Goal: Task Accomplishment & Management: Manage account settings

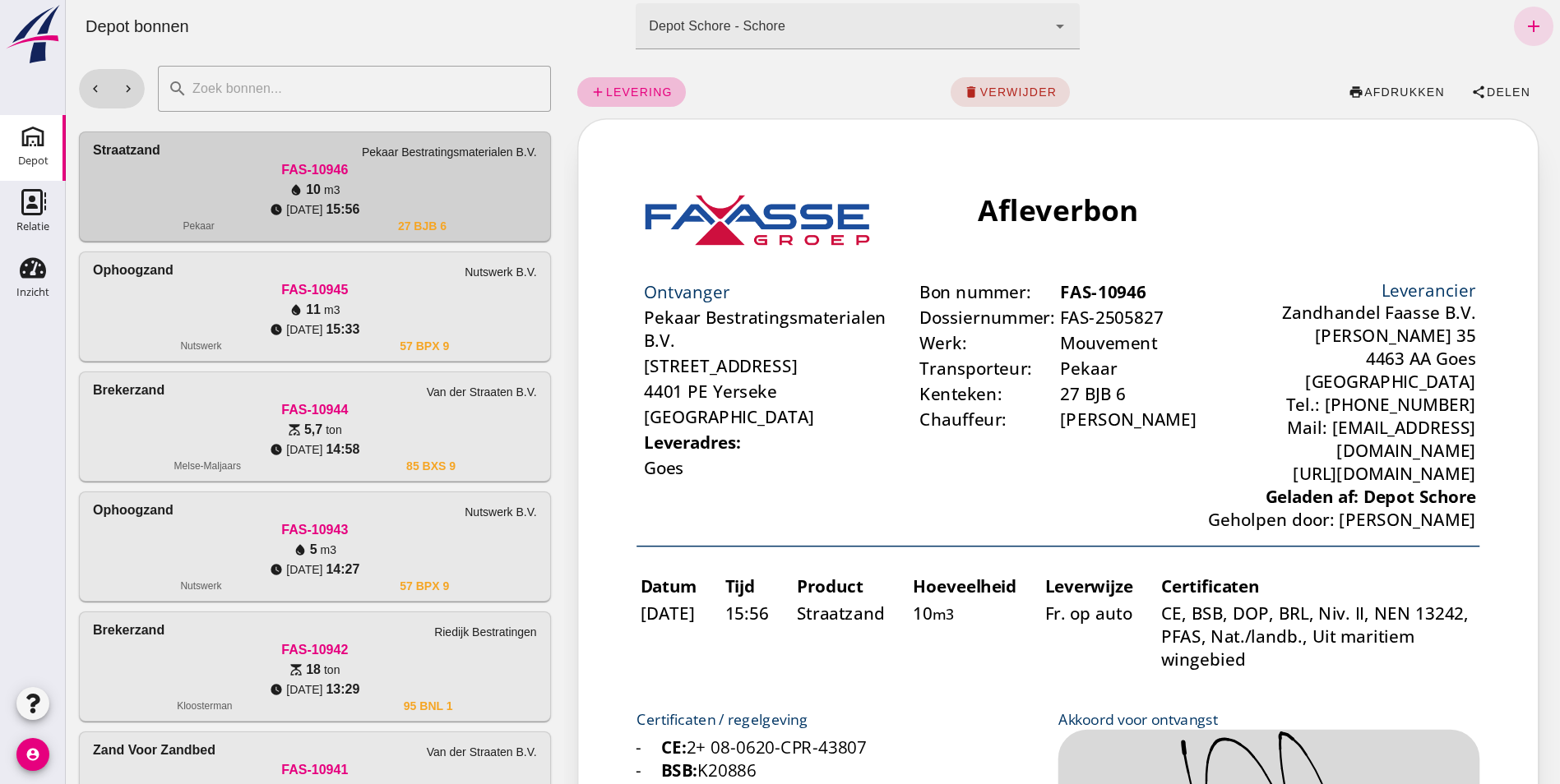
click at [29, 127] on icon "Depot" at bounding box center [33, 136] width 26 height 26
click at [32, 273] on icon "Inzicht" at bounding box center [33, 268] width 26 height 26
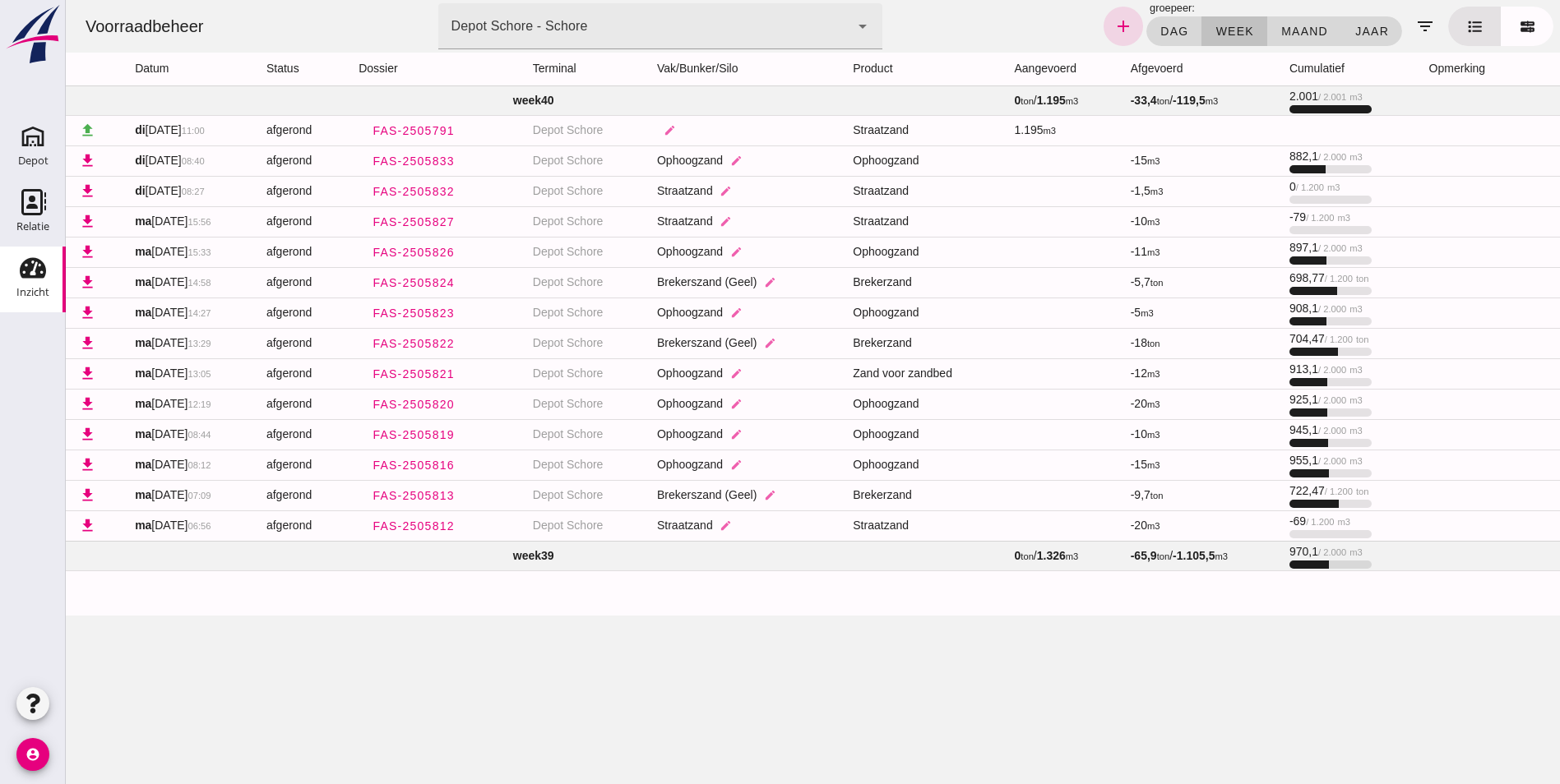
click at [516, 553] on td "week 39" at bounding box center [533, 556] width 936 height 30
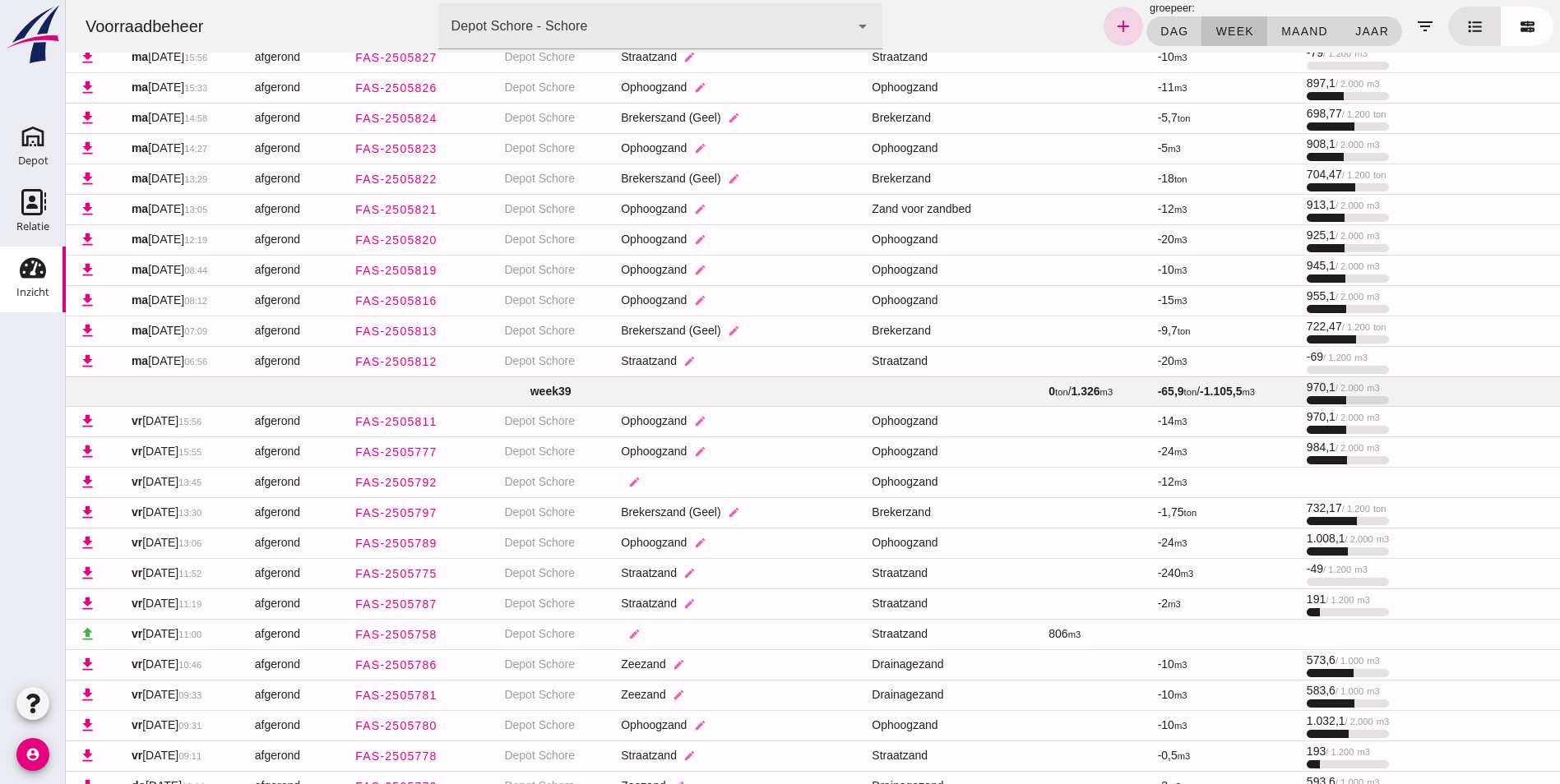
scroll to position [247, 0]
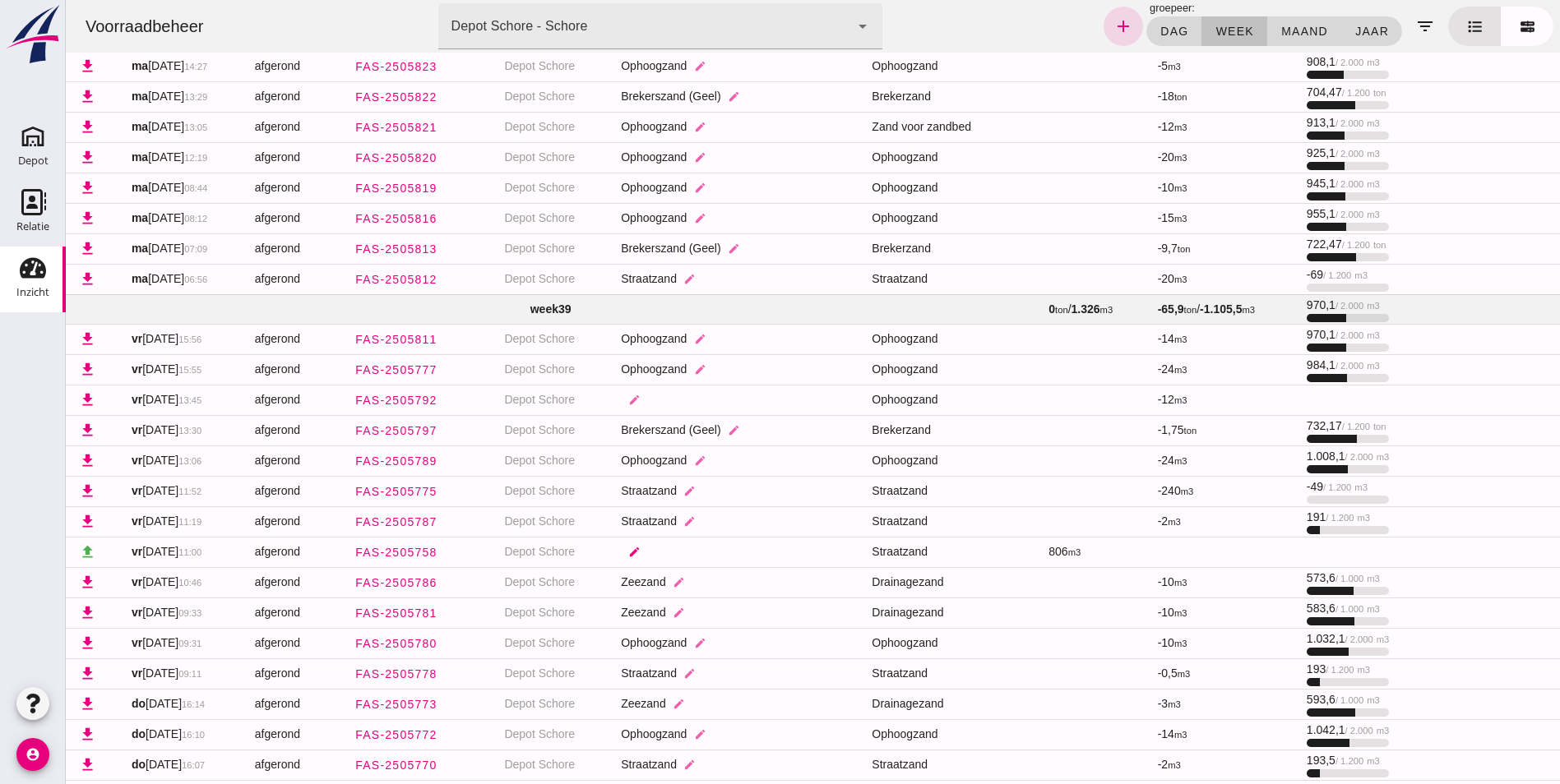
click at [637, 552] on icon "edit" at bounding box center [635, 552] width 12 height 12
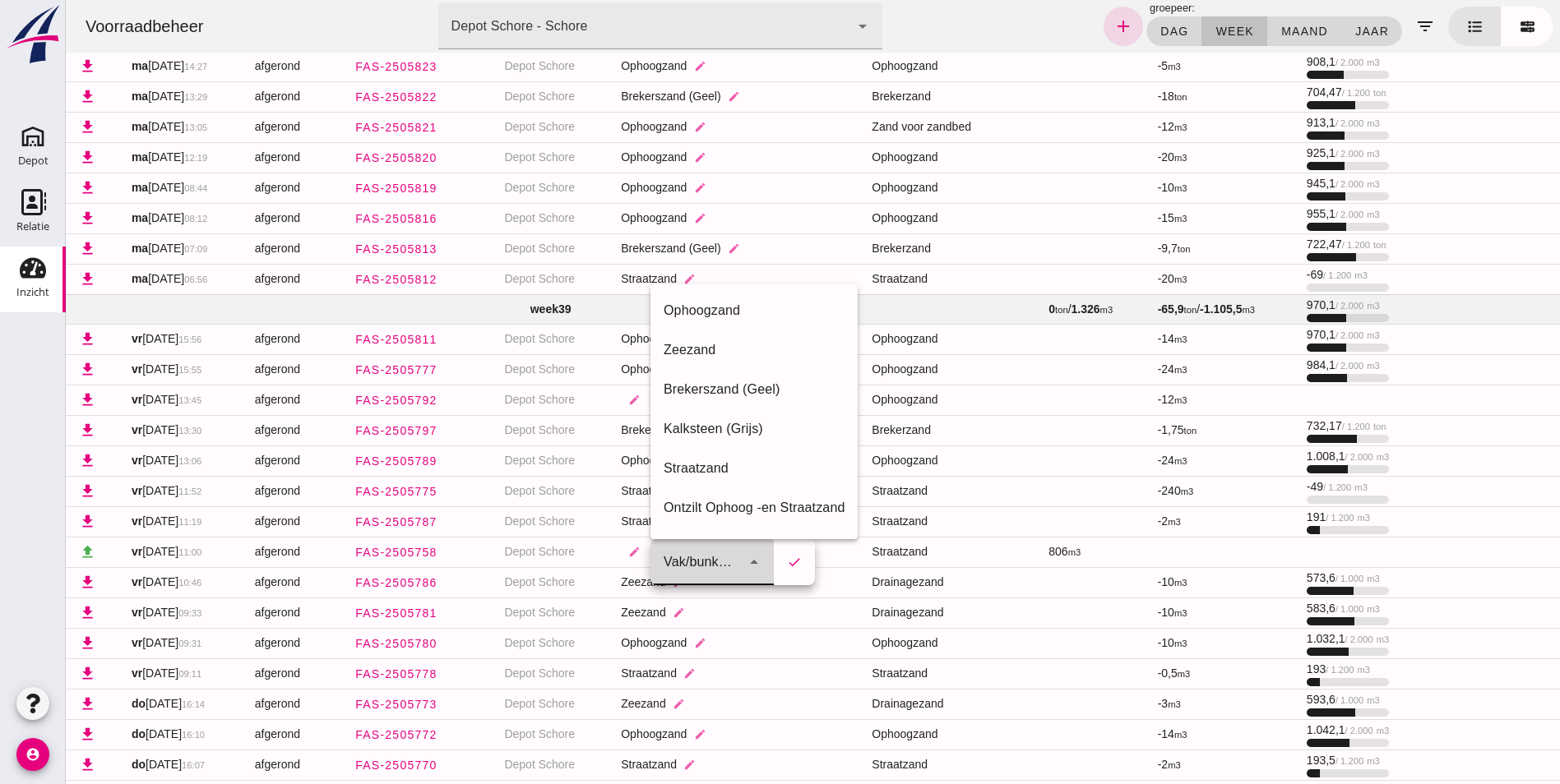
click at [758, 556] on icon "arrow_drop_down" at bounding box center [754, 562] width 20 height 20
click at [695, 307] on div "Ophoogzand" at bounding box center [754, 311] width 181 height 20
type input "39"
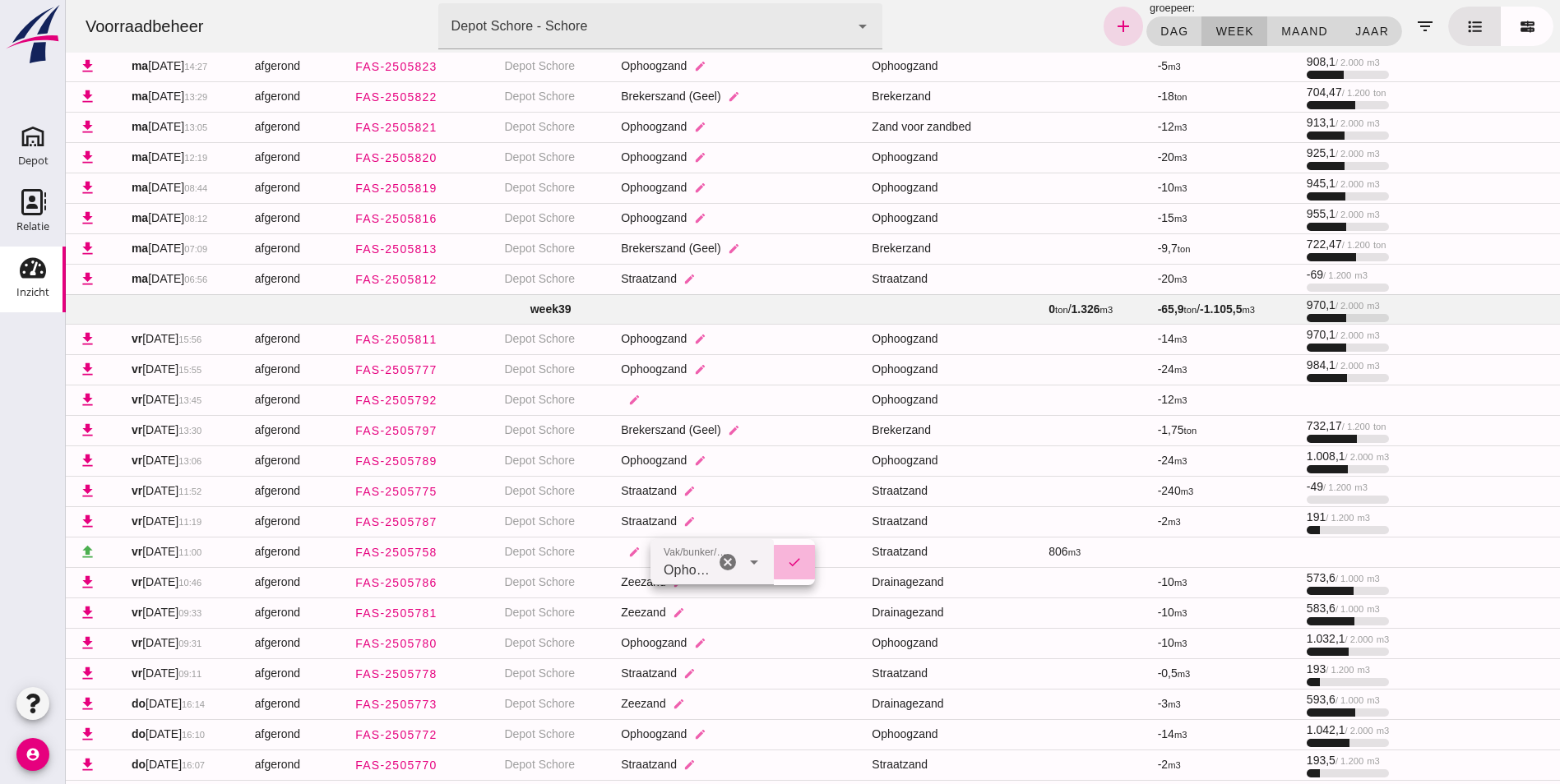
click at [796, 556] on icon "check" at bounding box center [794, 562] width 15 height 15
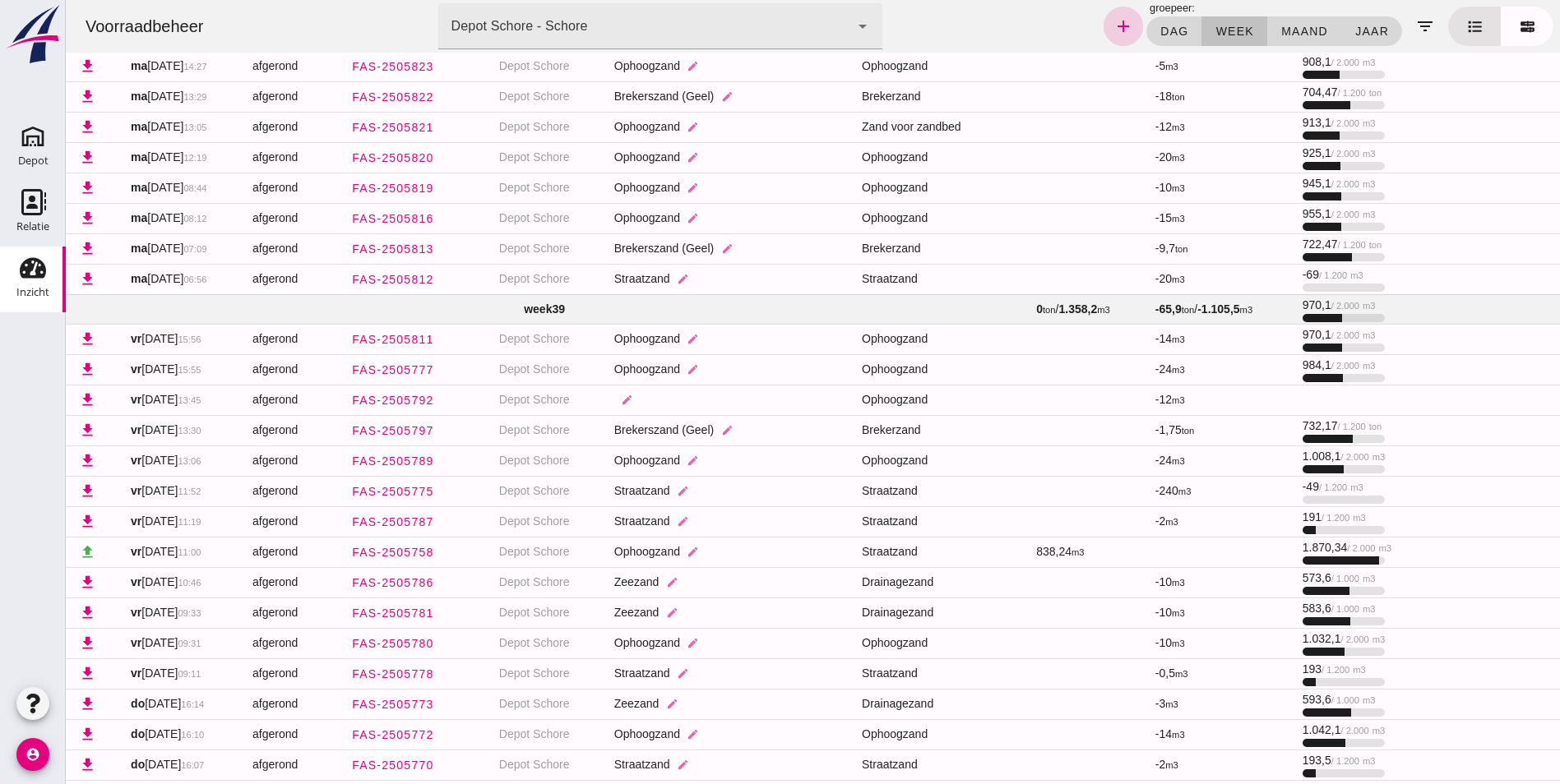
click at [1125, 32] on icon "add" at bounding box center [1123, 26] width 20 height 20
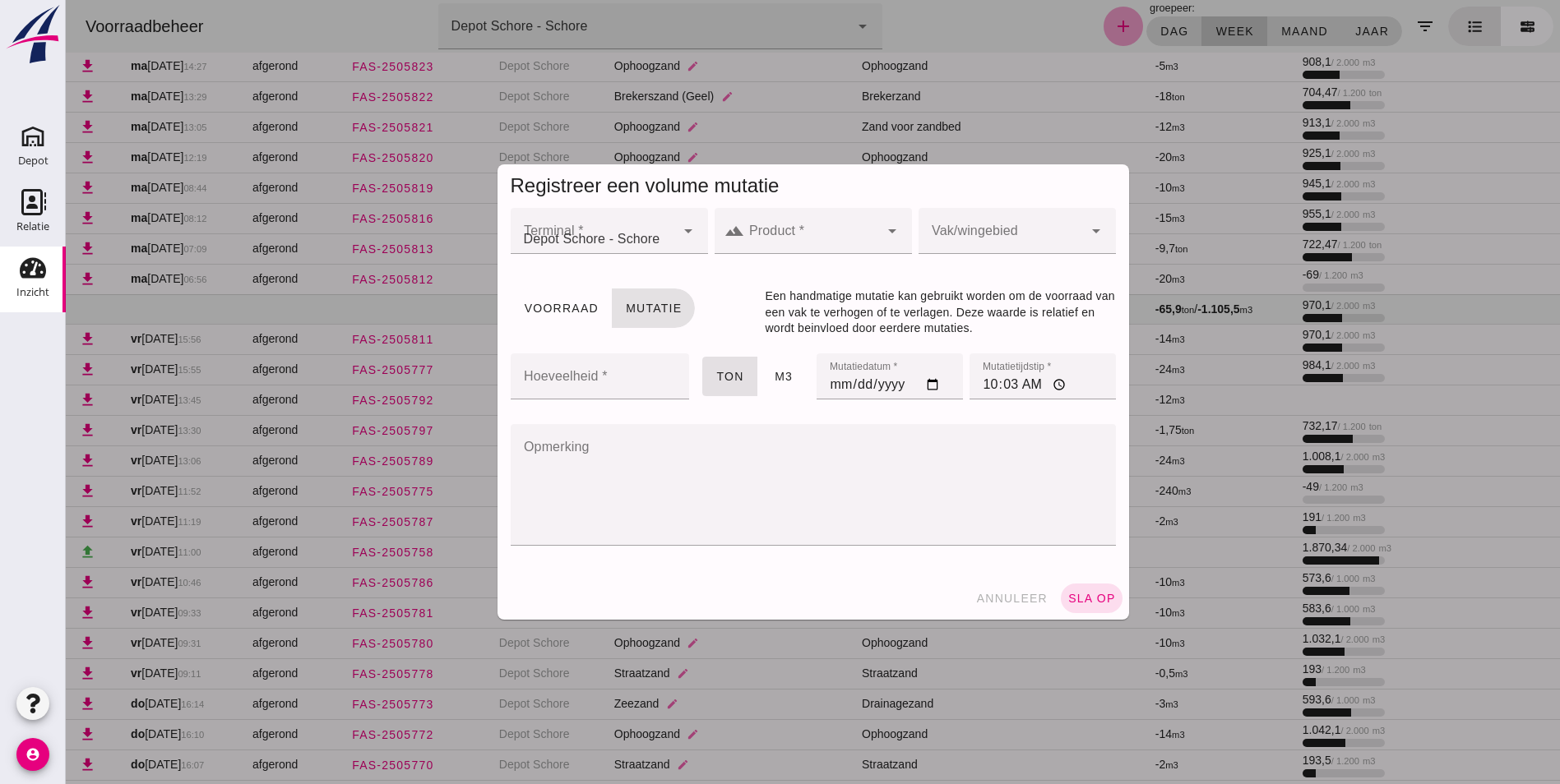
scroll to position [0, 0]
click at [887, 227] on icon "arrow_drop_down" at bounding box center [892, 231] width 20 height 20
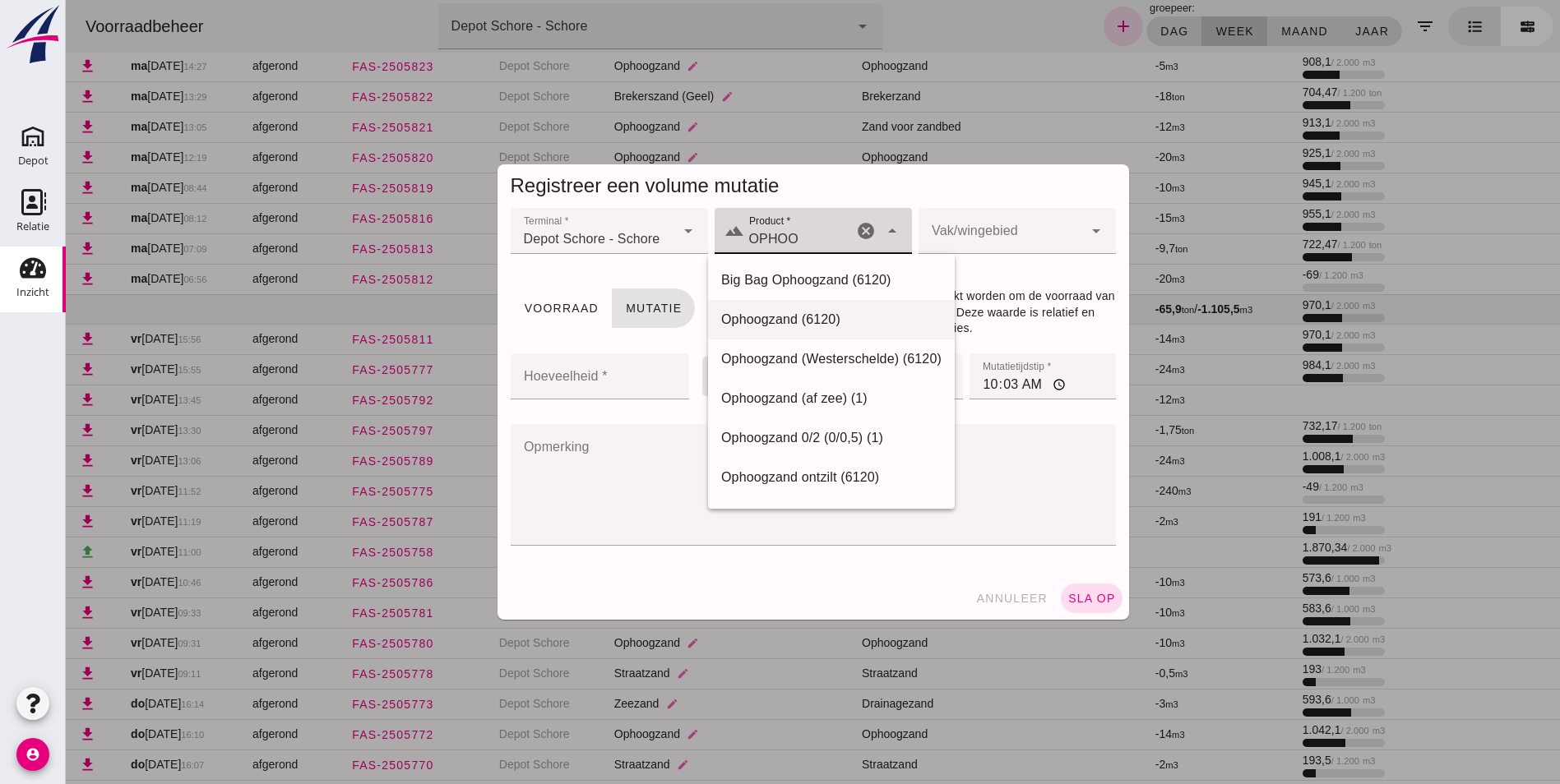
click at [814, 317] on div "Ophoogzand (6120)" at bounding box center [832, 319] width 221 height 20
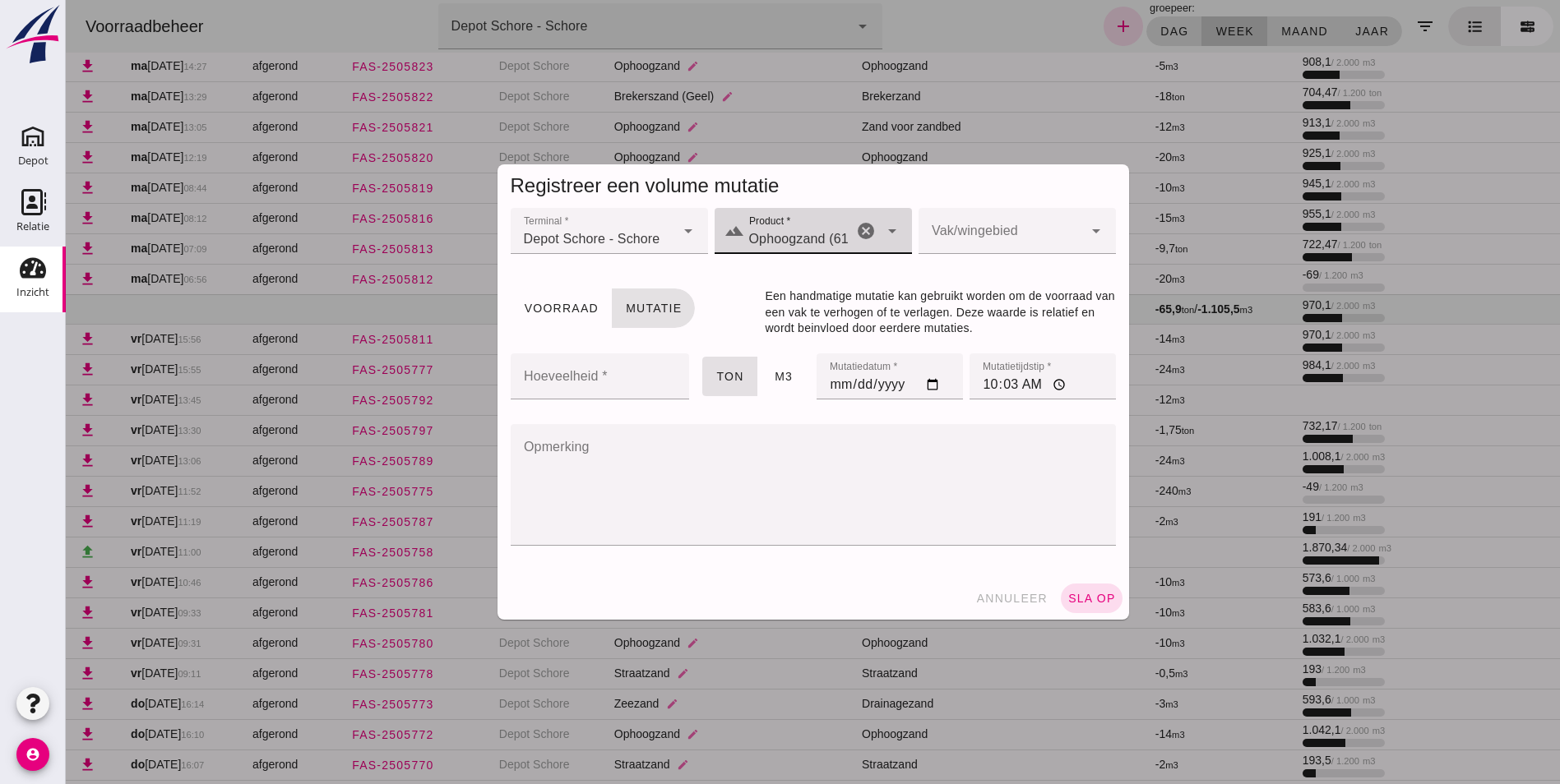
type input "Ophoogzand (6120)"
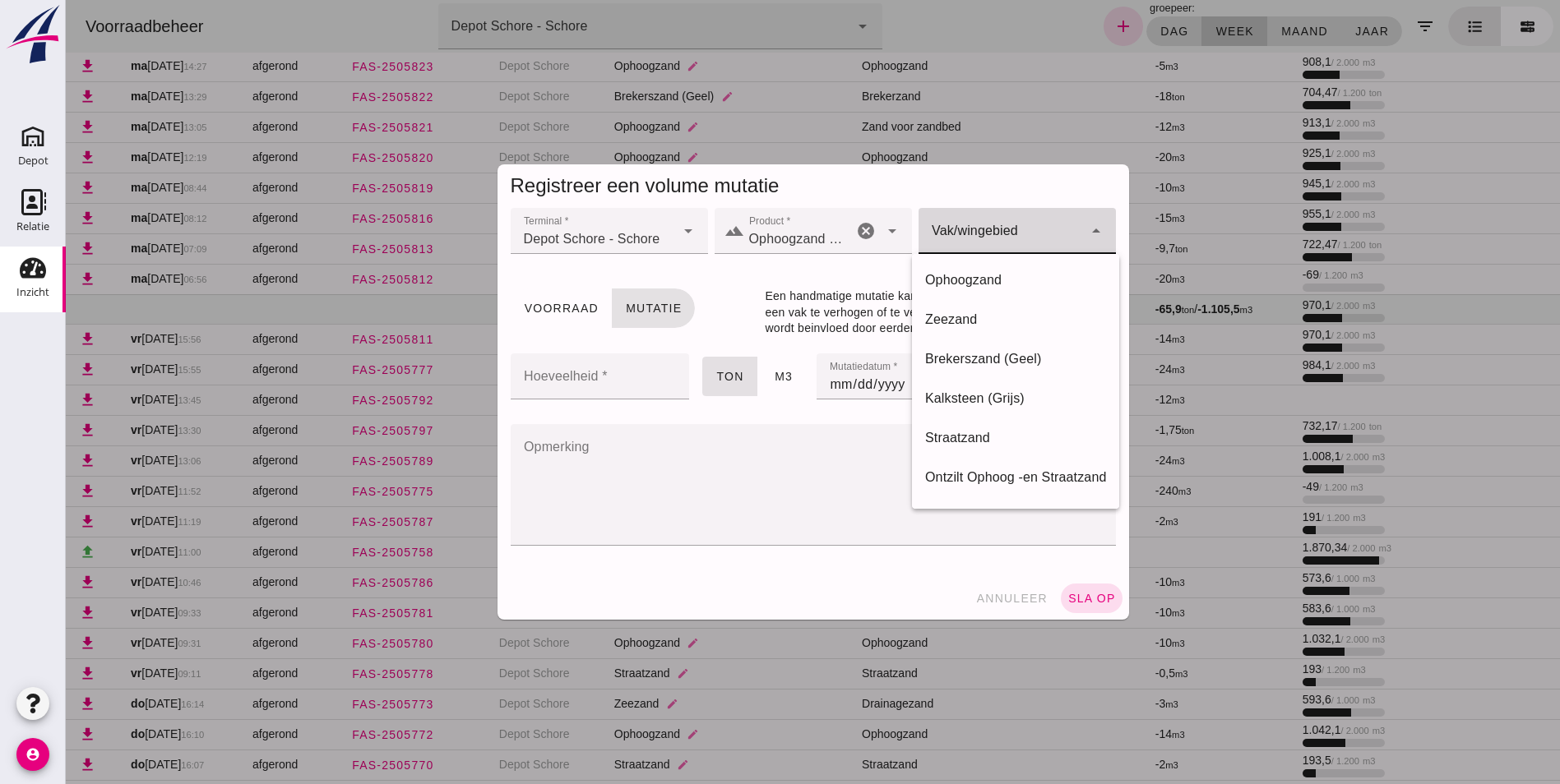
click at [1000, 234] on div at bounding box center [1001, 231] width 165 height 46
click at [967, 276] on div "Ophoogzand" at bounding box center [1015, 280] width 181 height 20
type input "39"
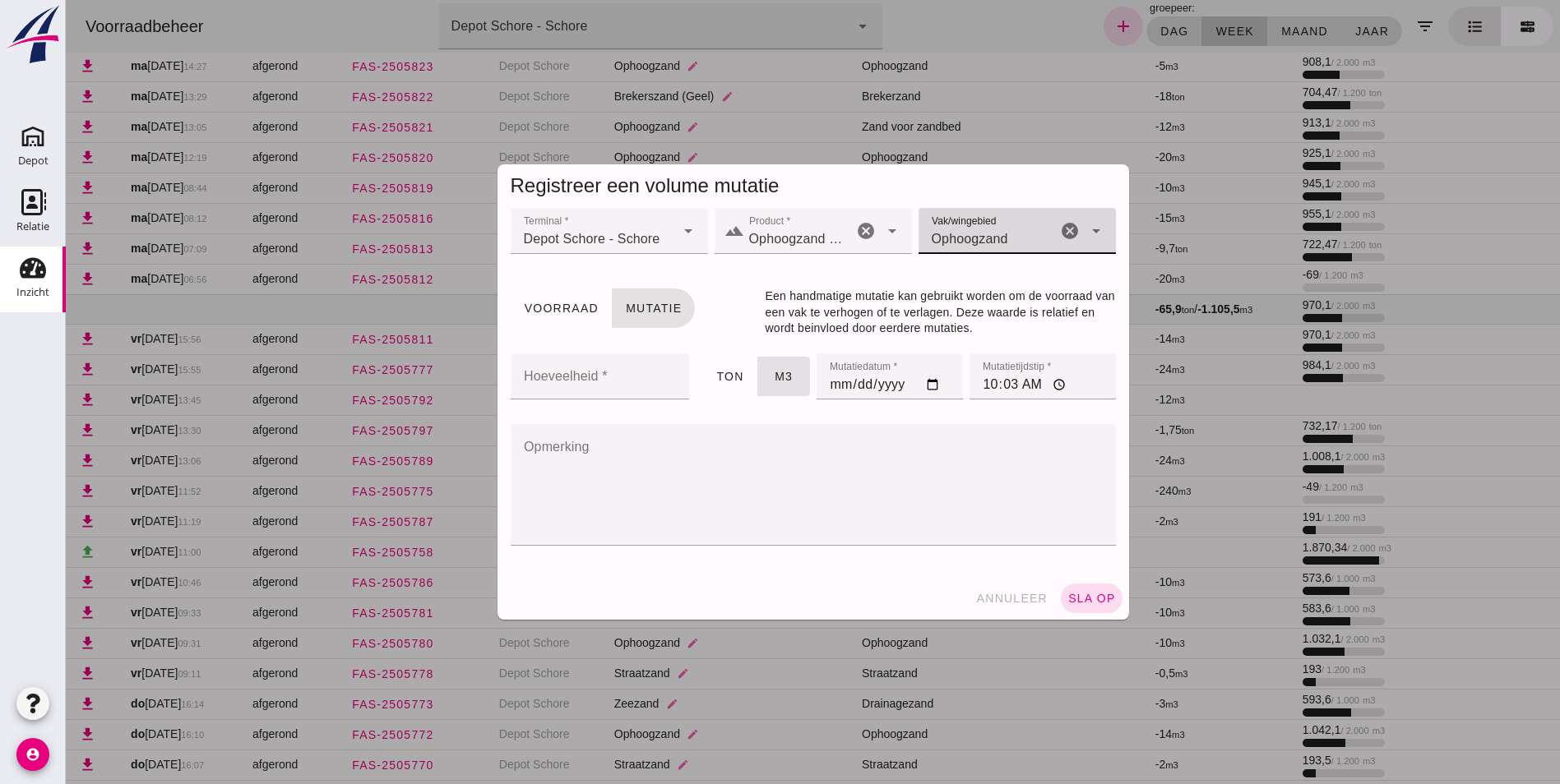
click at [609, 375] on input "Hoeveelheid *" at bounding box center [595, 376] width 170 height 46
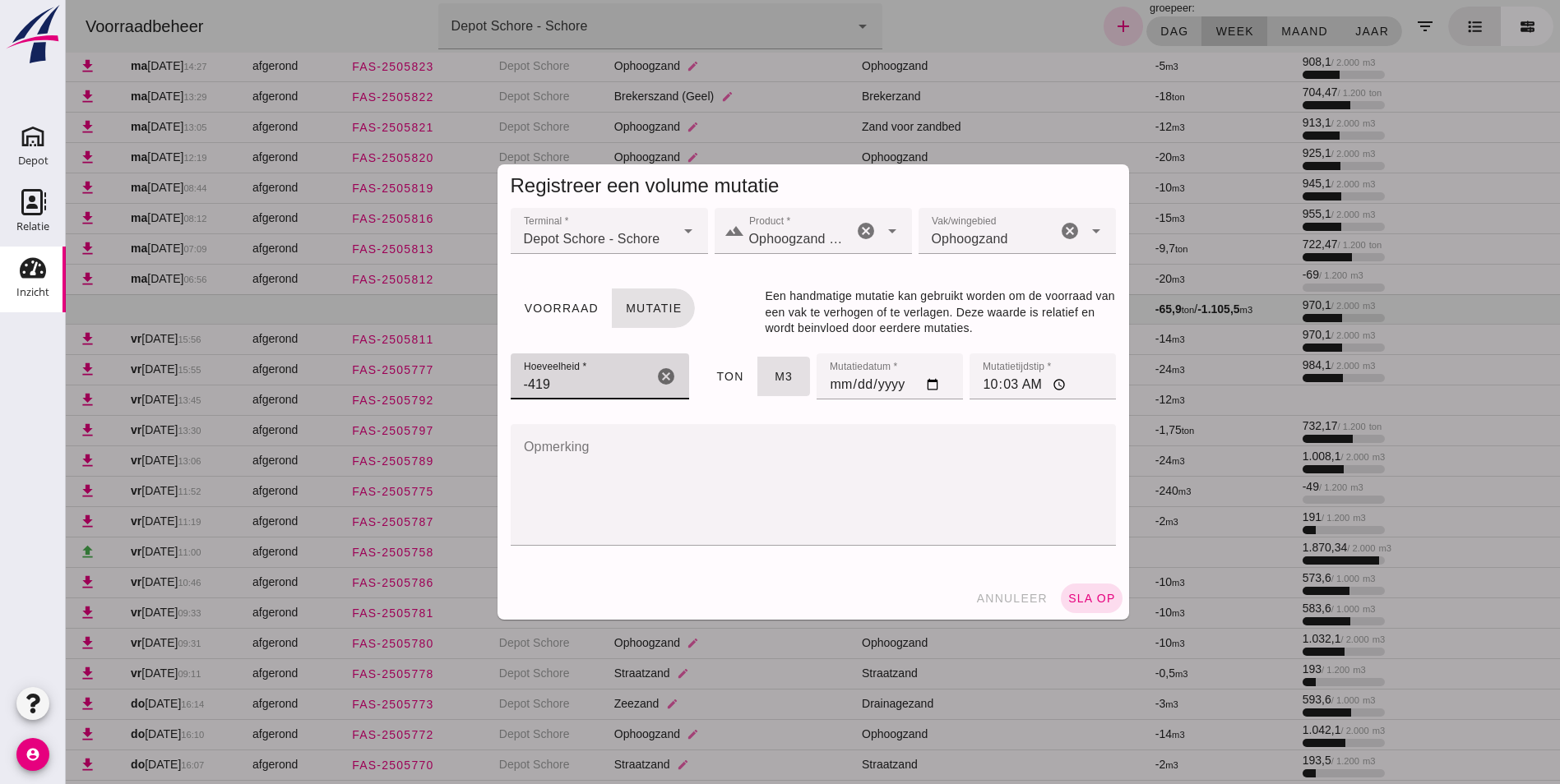
type input "-419"
click at [831, 389] on input "[DATE]" at bounding box center [889, 376] width 146 height 46
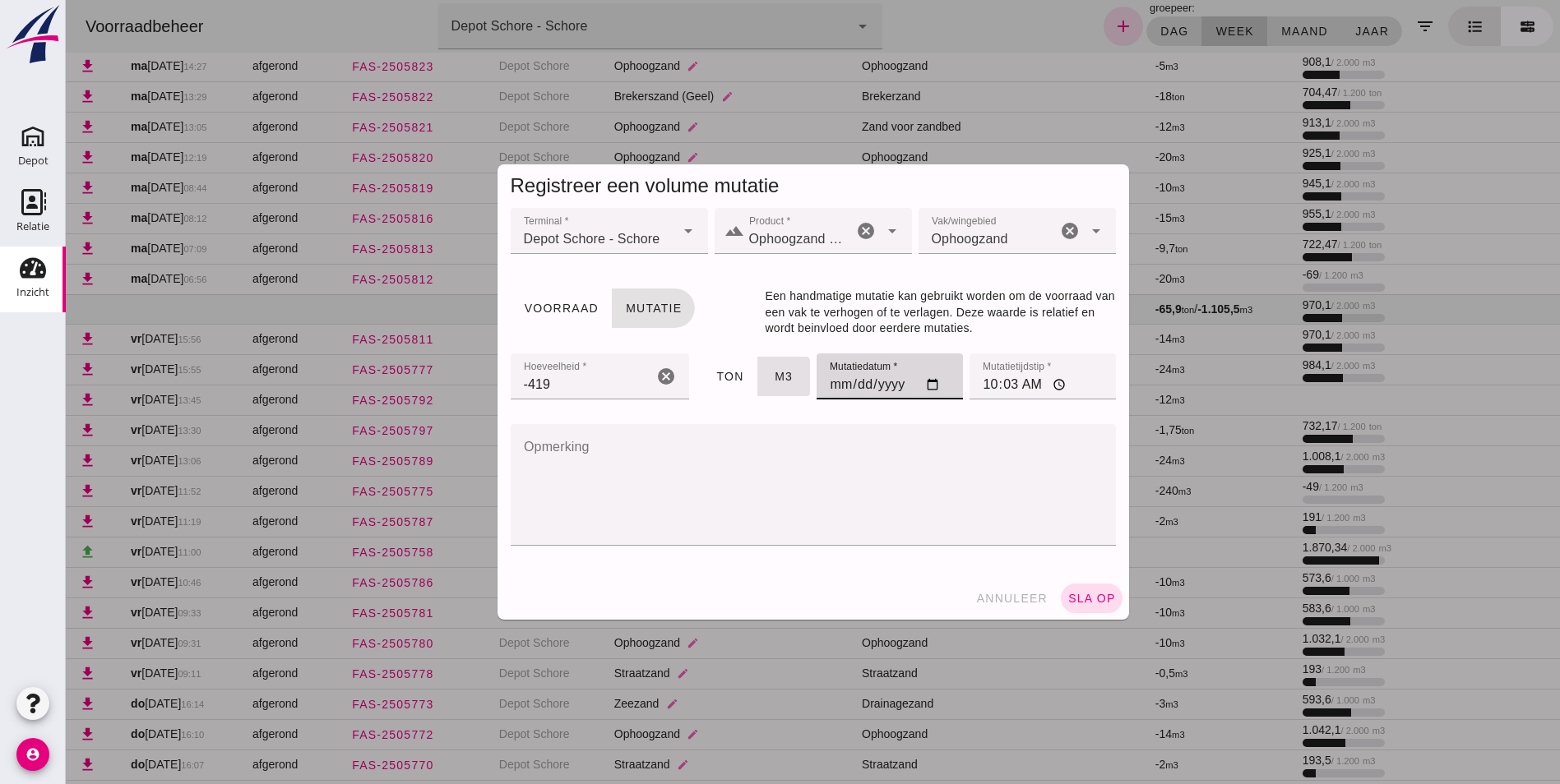
type input "[DATE]"
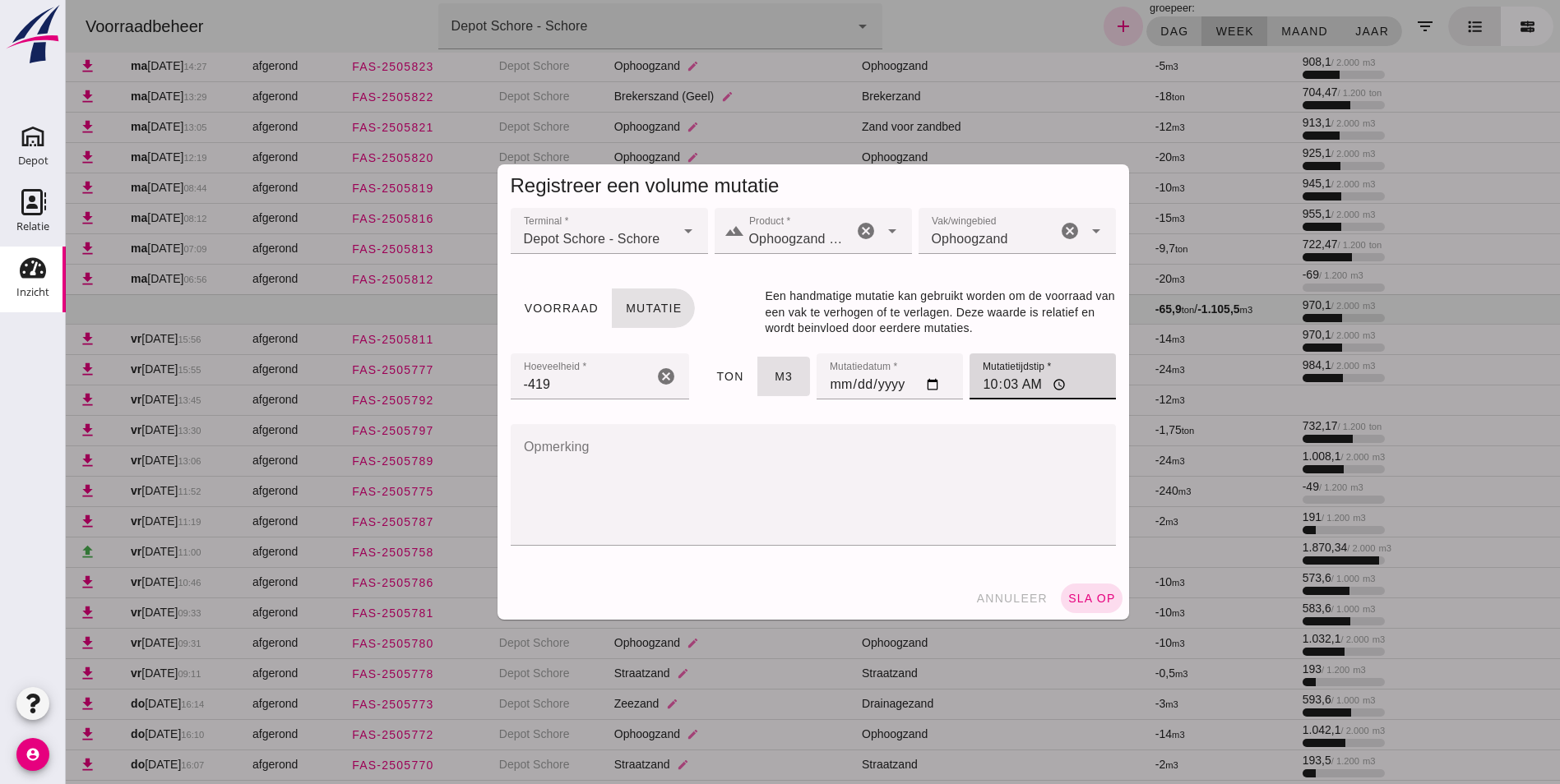
click at [980, 390] on input "10:03" at bounding box center [1043, 376] width 146 height 46
type input "16:30"
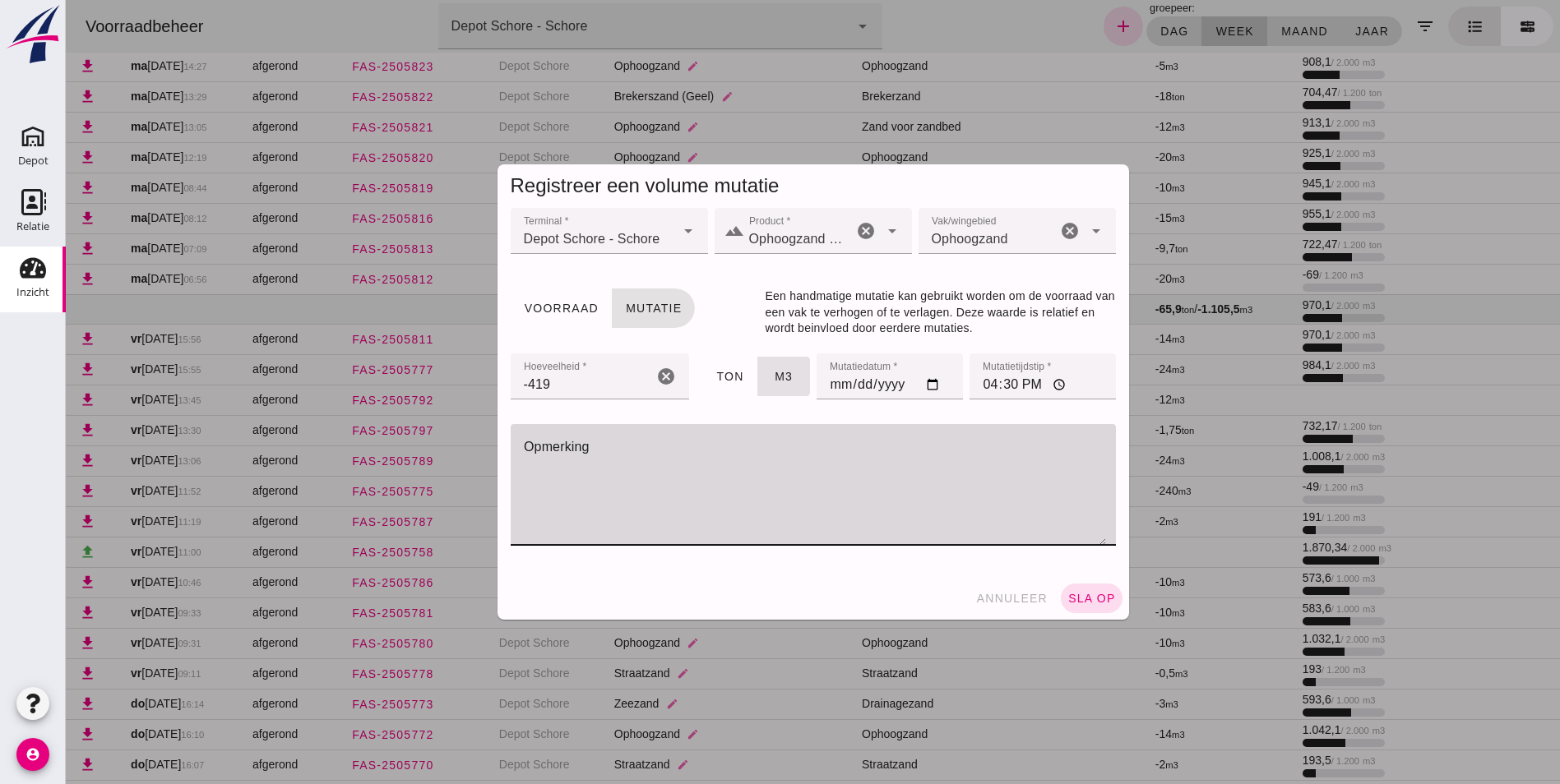
click at [565, 449] on textarea "Opmerking" at bounding box center [808, 485] width 595 height 122
type textarea "d"
type textarea "Deel uit [PERSON_NAME] bij straatzand"
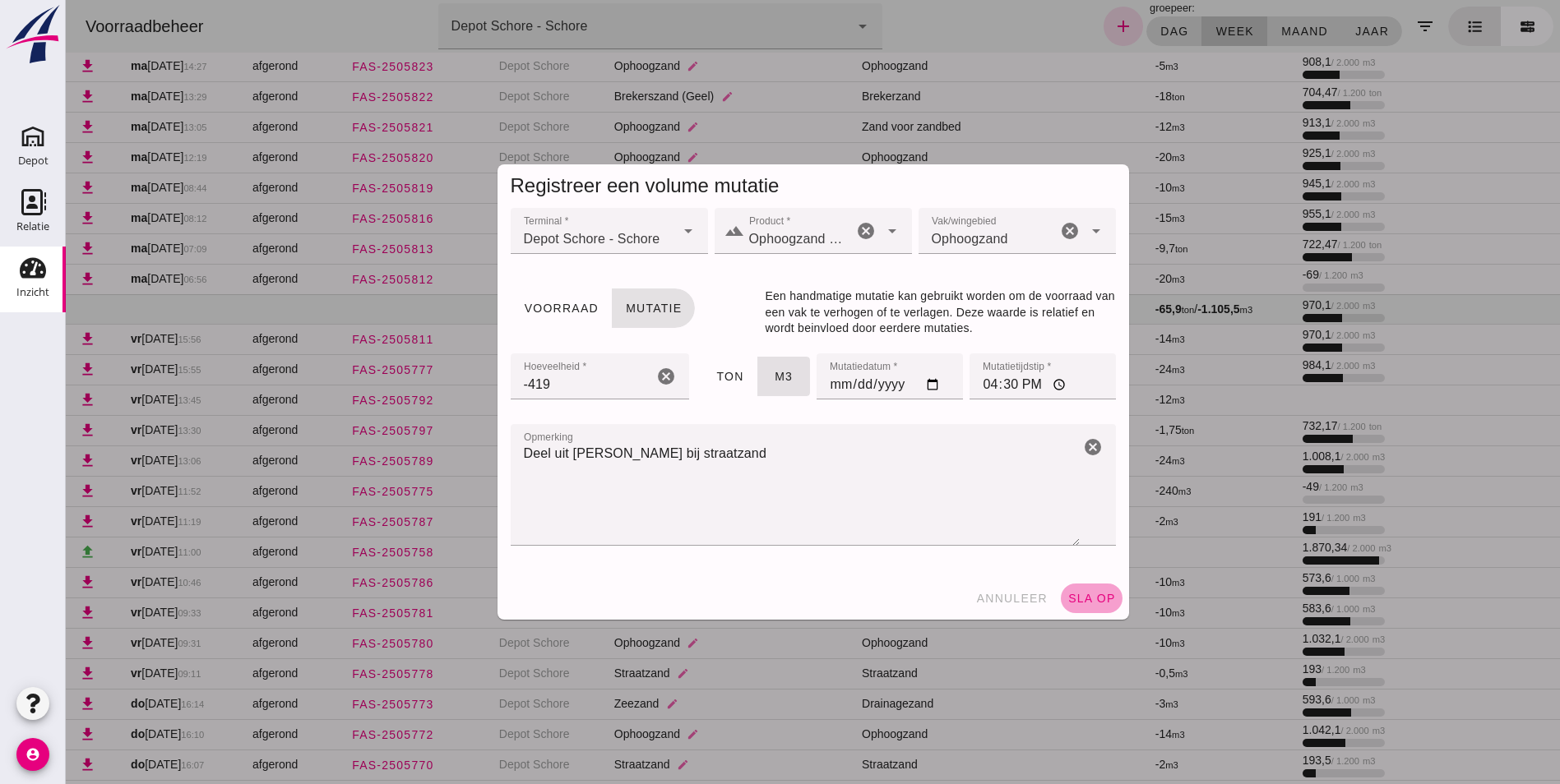
click at [1093, 597] on span "sla op" at bounding box center [1092, 598] width 48 height 13
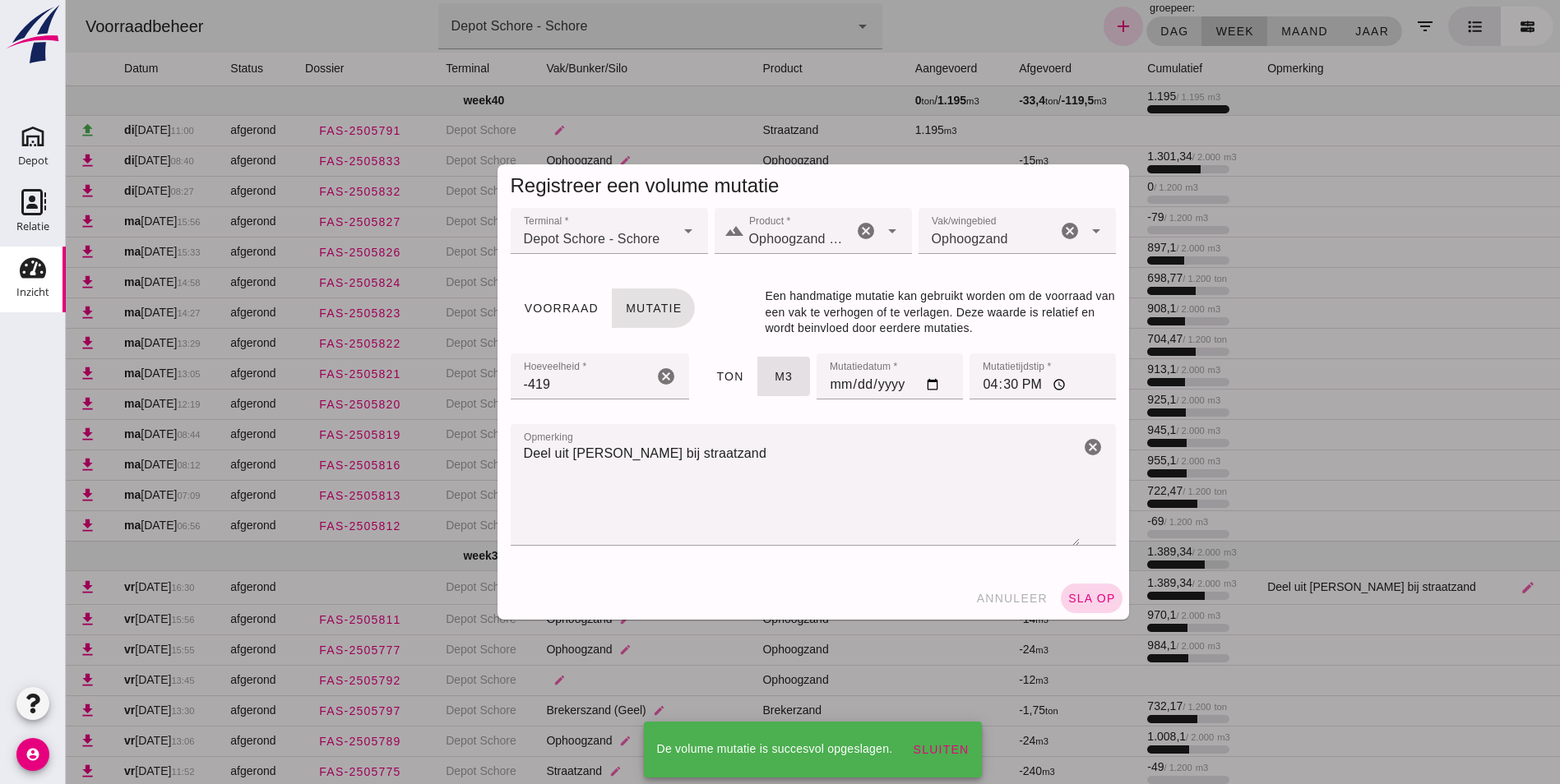
scroll to position [247, 0]
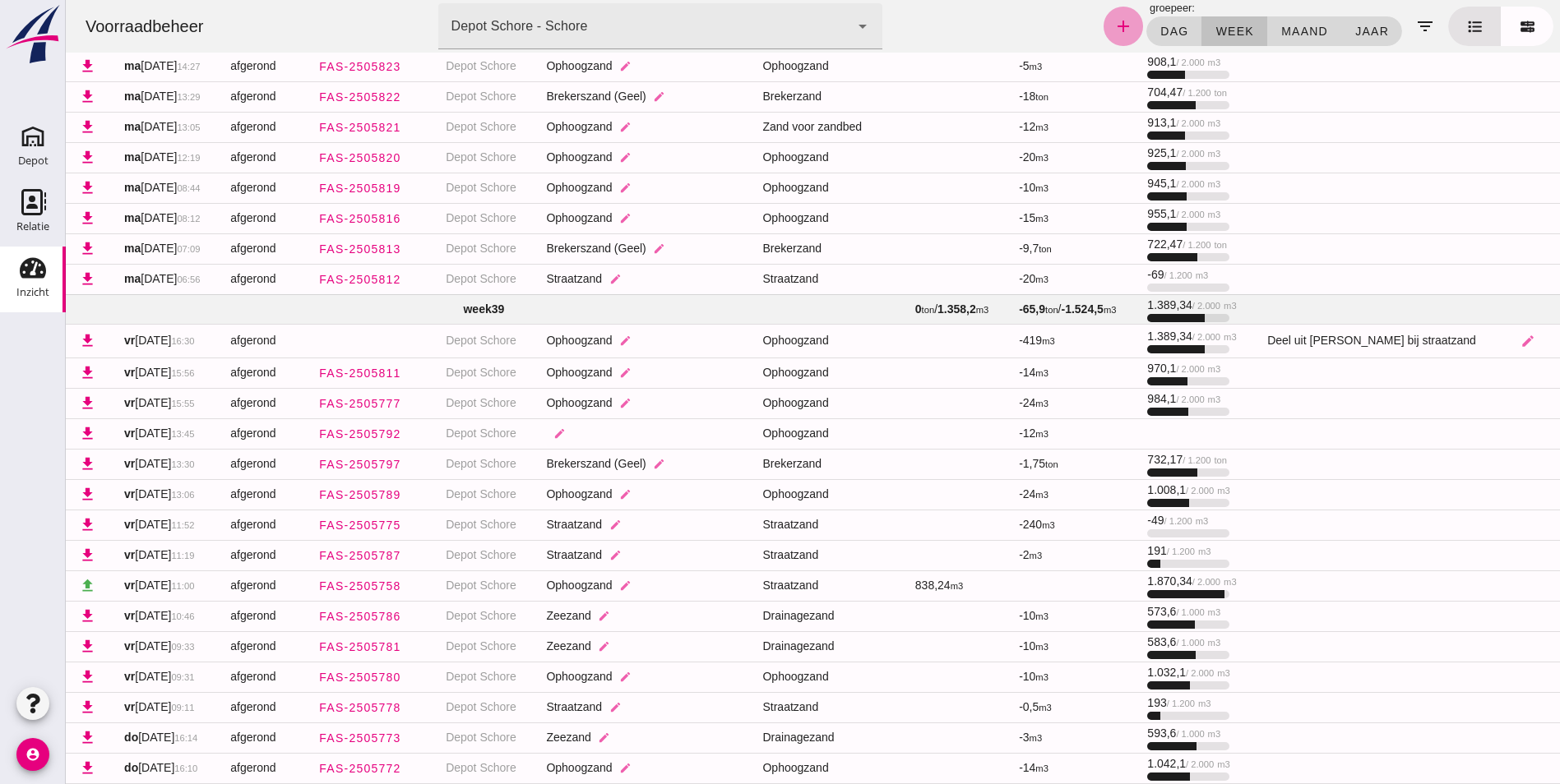
click at [1119, 28] on icon "add" at bounding box center [1123, 26] width 20 height 20
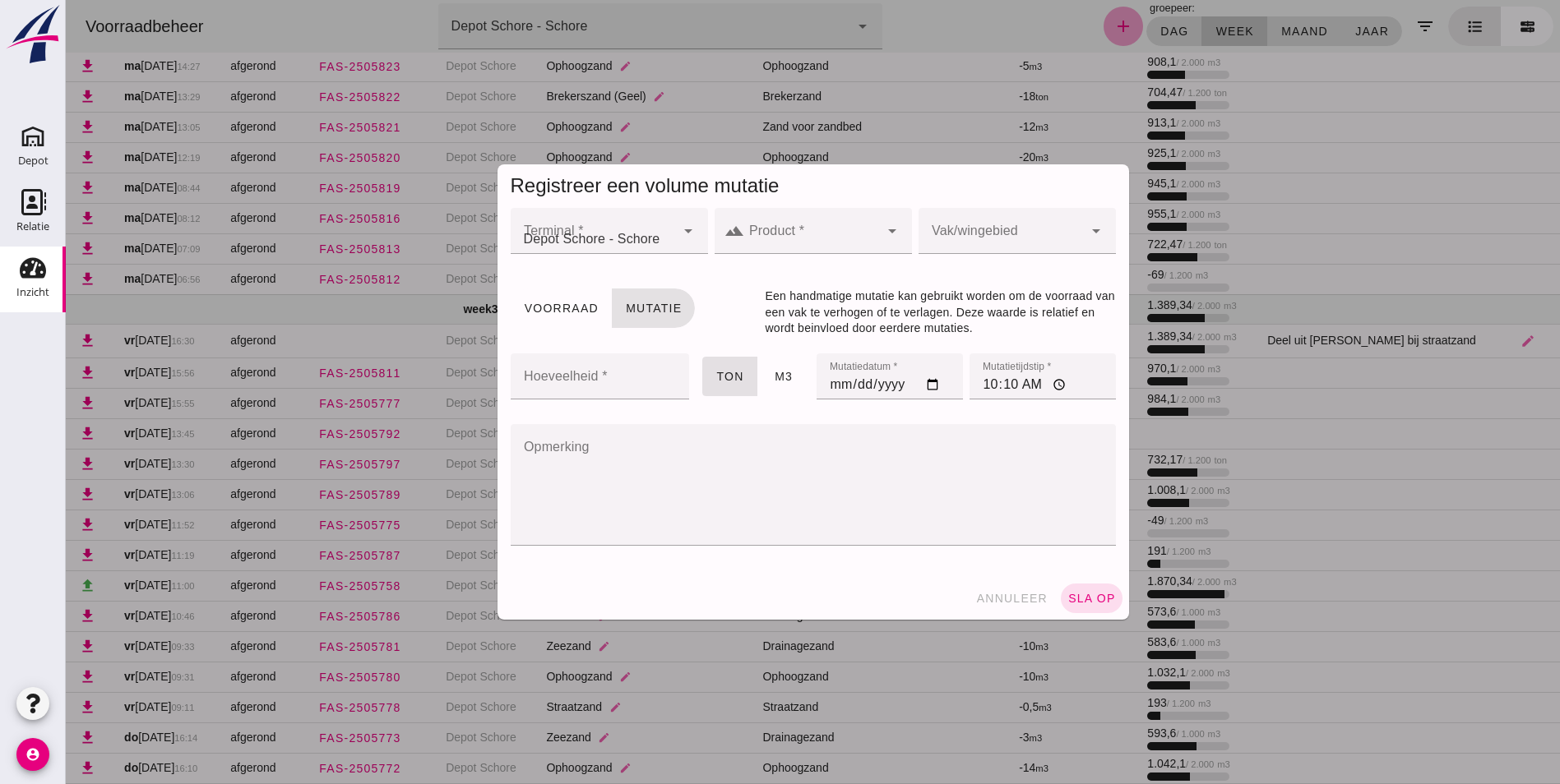
scroll to position [0, 0]
click at [871, 221] on div at bounding box center [812, 231] width 135 height 46
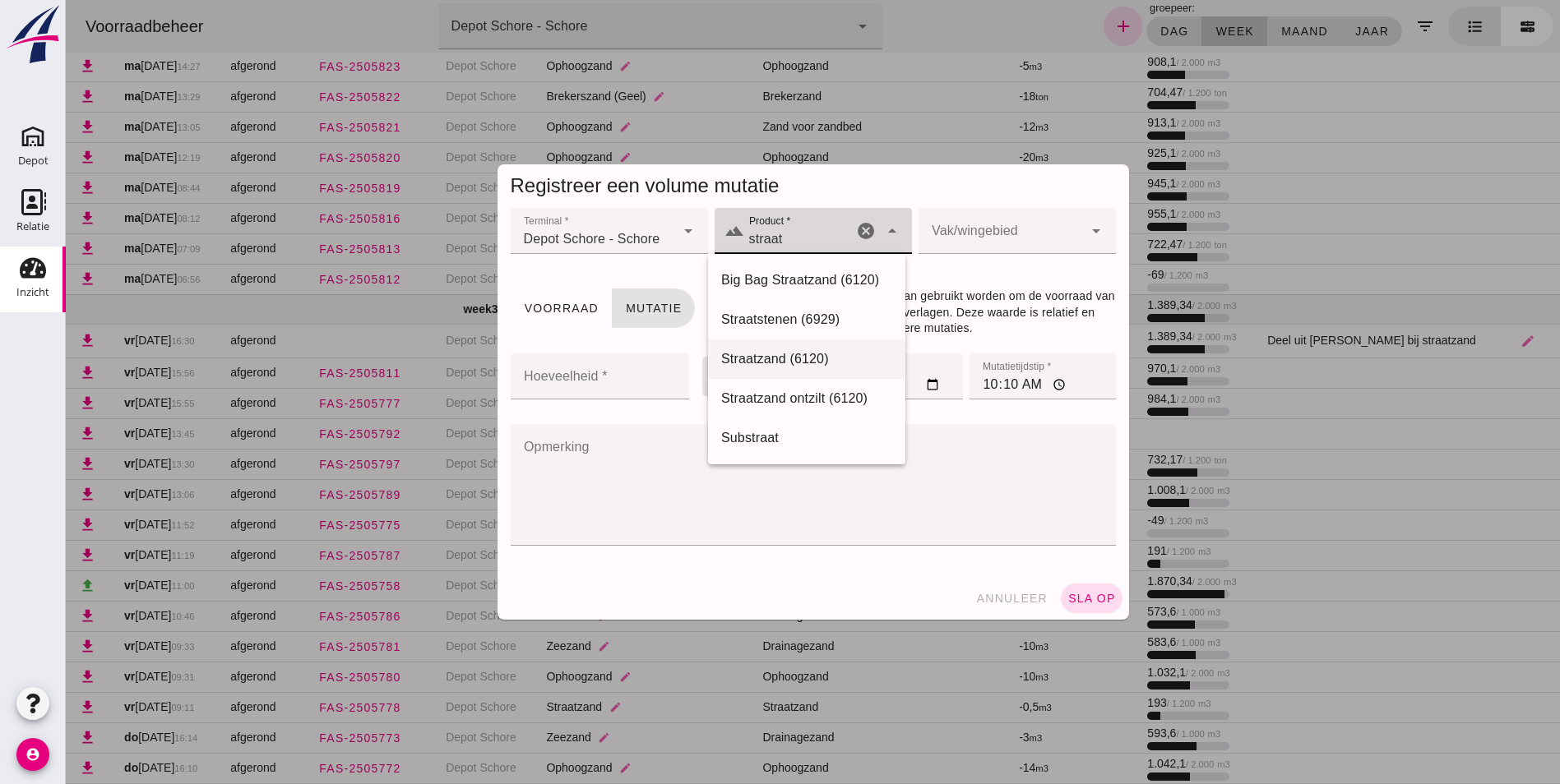
click at [770, 350] on div "Straatzand (6120)" at bounding box center [806, 359] width 171 height 20
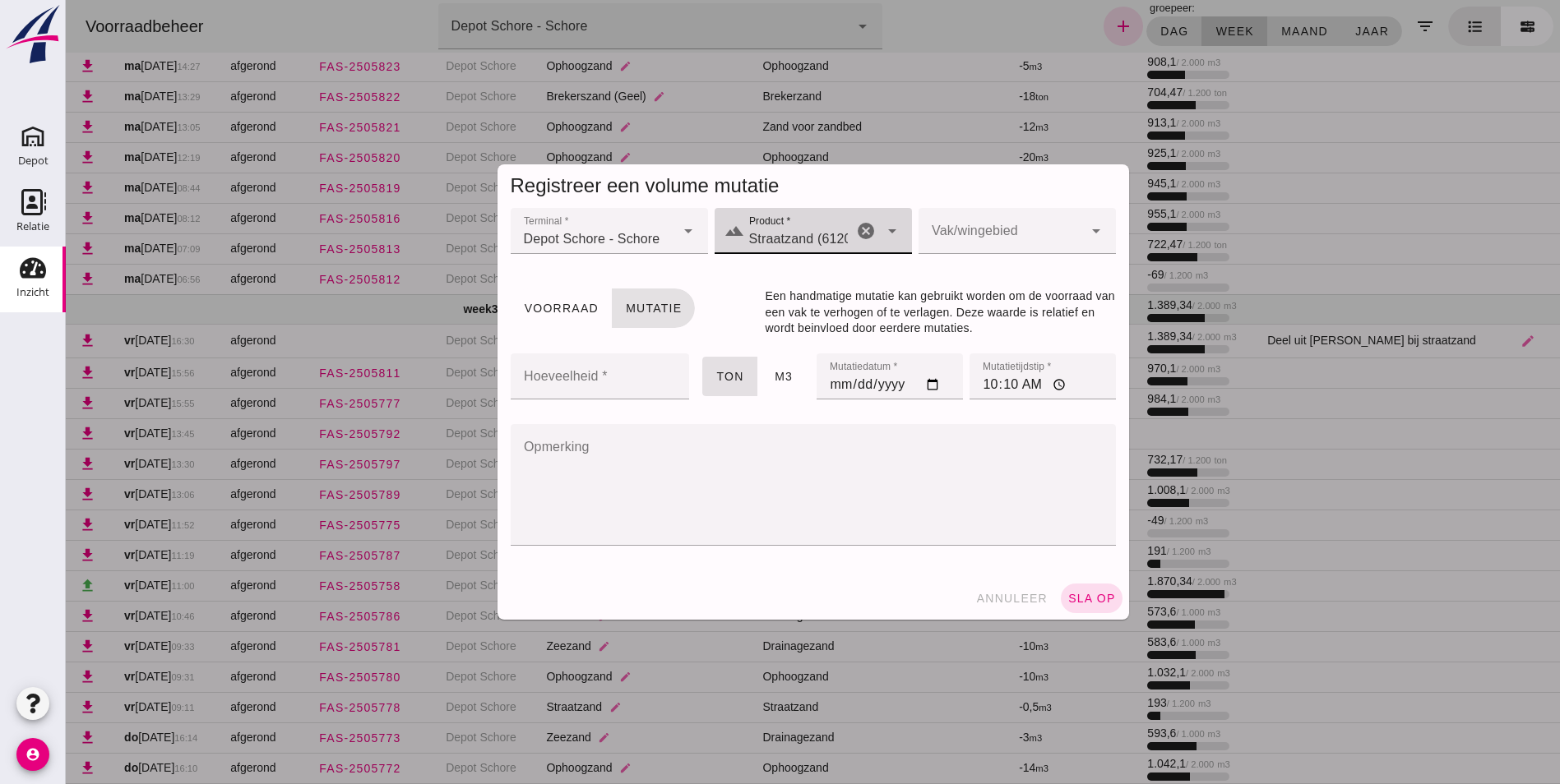
type input "Straatzand (6120)"
click at [1042, 225] on div at bounding box center [1001, 231] width 165 height 46
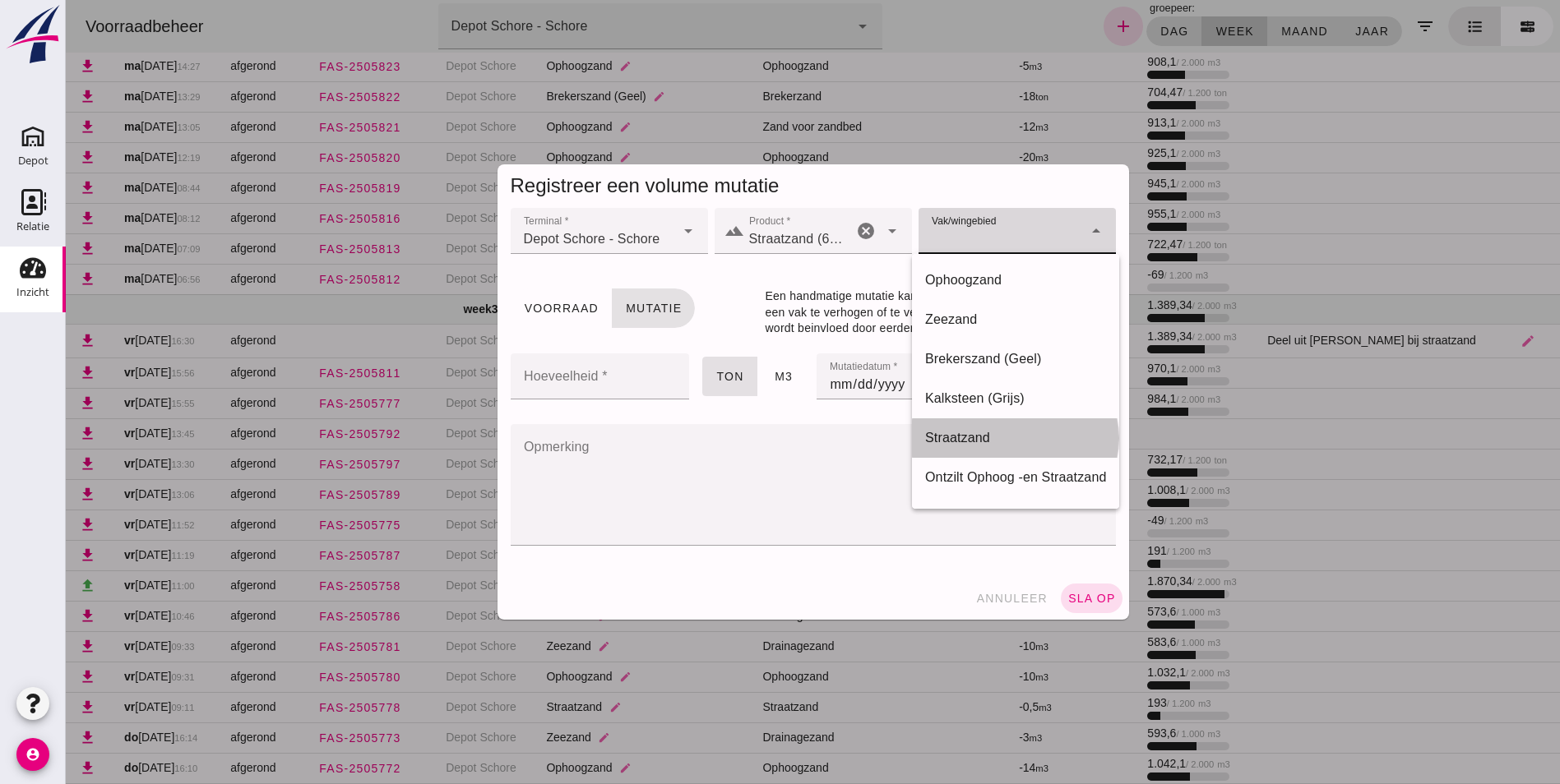
drag, startPoint x: 956, startPoint y: 434, endPoint x: 945, endPoint y: 431, distance: 11.4
click at [952, 434] on div "Straatzand" at bounding box center [1015, 438] width 181 height 20
type input "283"
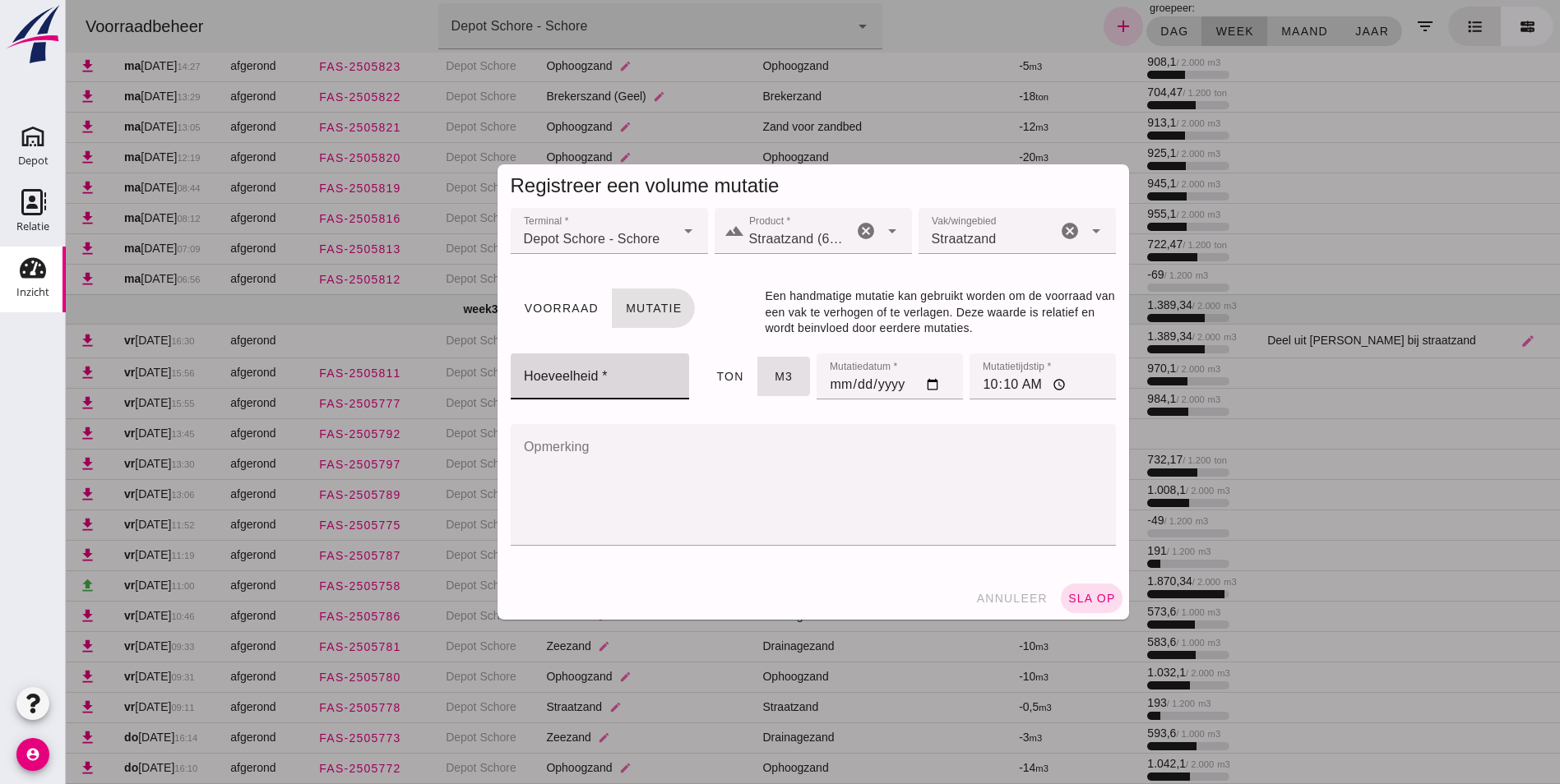
click at [579, 371] on input "Hoeveelheid *" at bounding box center [595, 376] width 170 height 46
type input "419"
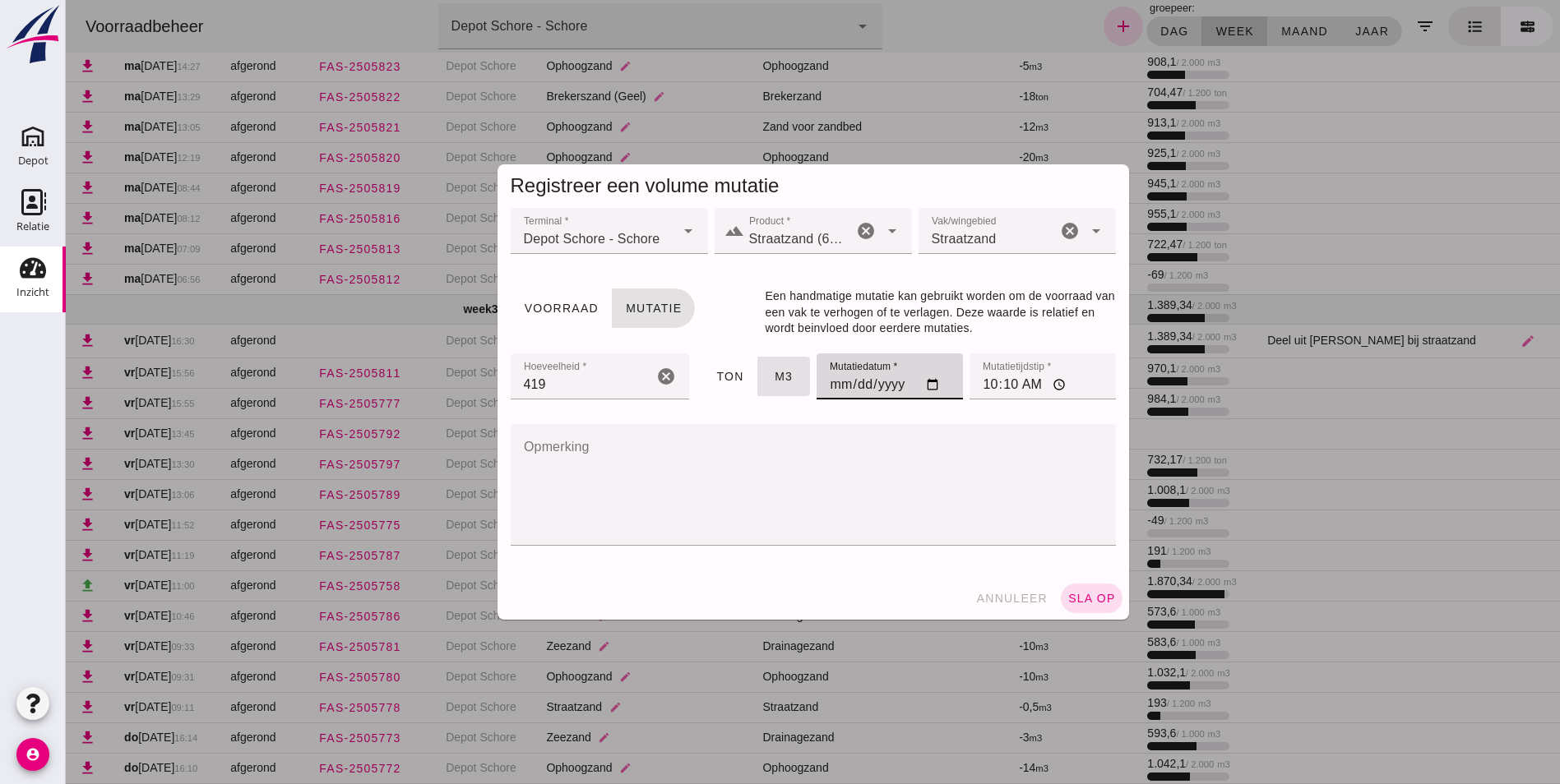
click at [828, 388] on input "[DATE]" at bounding box center [889, 376] width 146 height 46
type input "[DATE]"
click at [983, 388] on input "10:10" at bounding box center [1043, 376] width 146 height 46
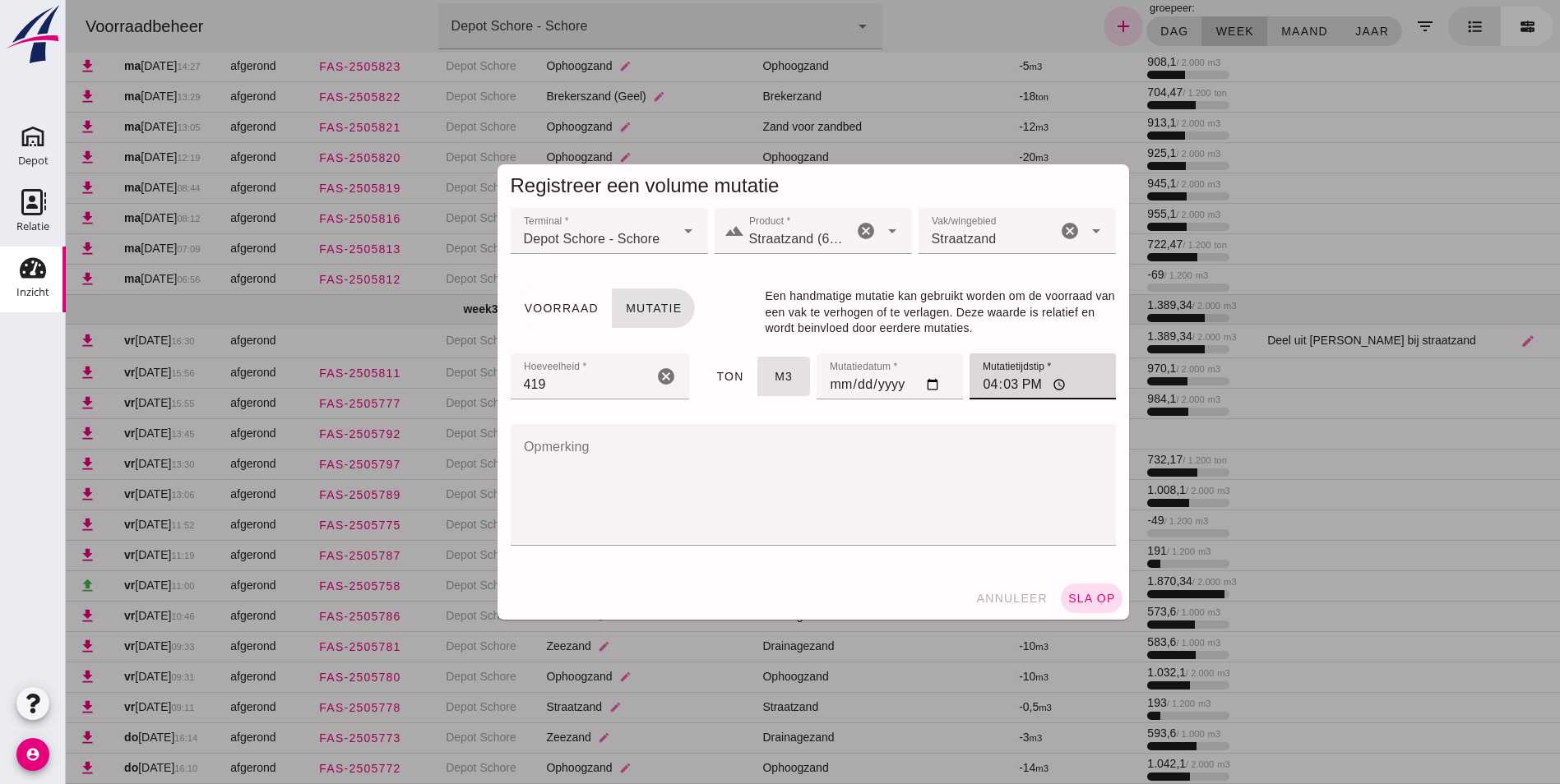
type input "16:30"
click at [607, 458] on textarea "Opmerking" at bounding box center [808, 485] width 595 height 122
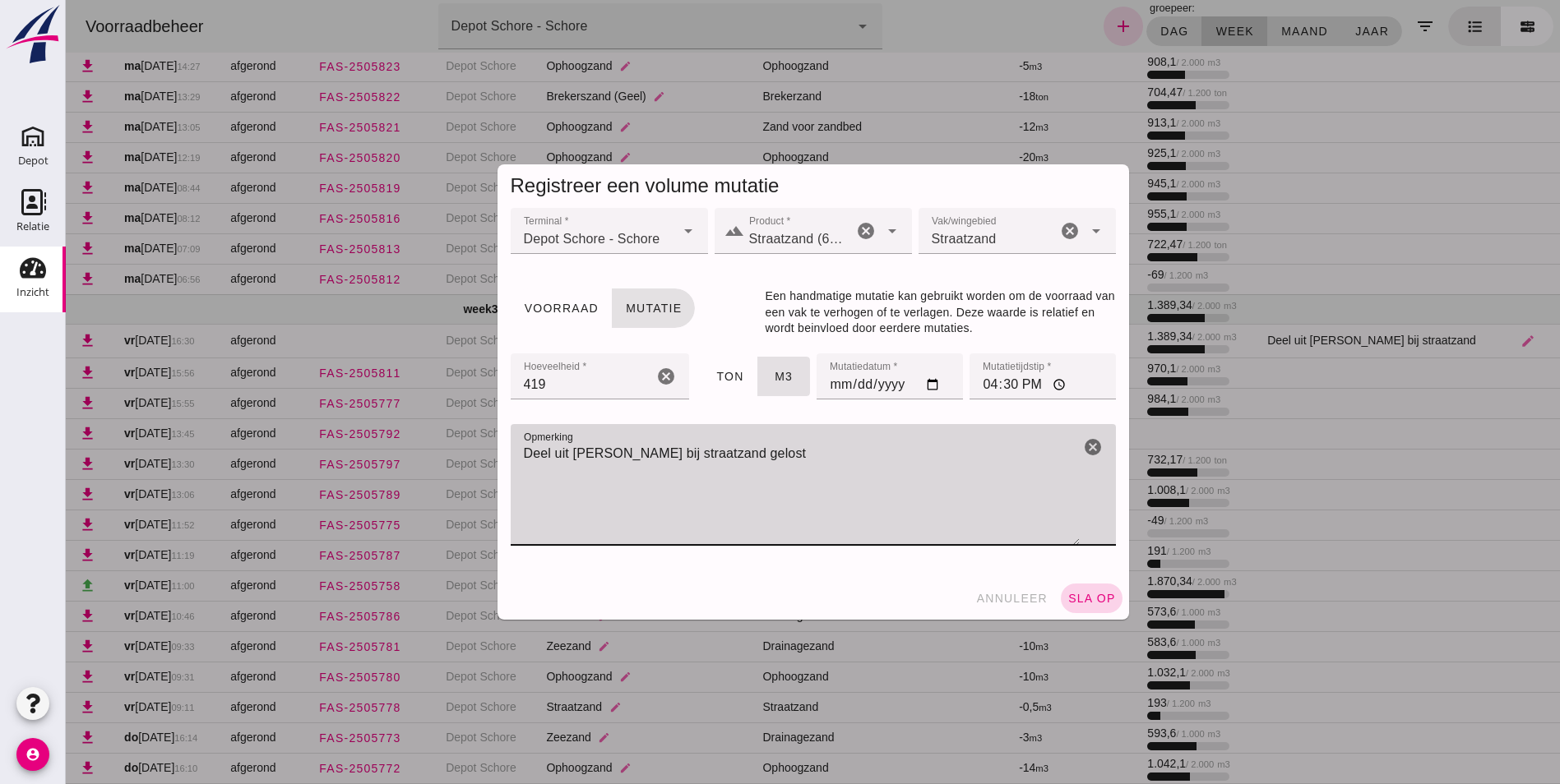
type textarea "Deel uit [PERSON_NAME] bij straatzand gelost"
click at [1087, 596] on span "sla op" at bounding box center [1092, 598] width 48 height 13
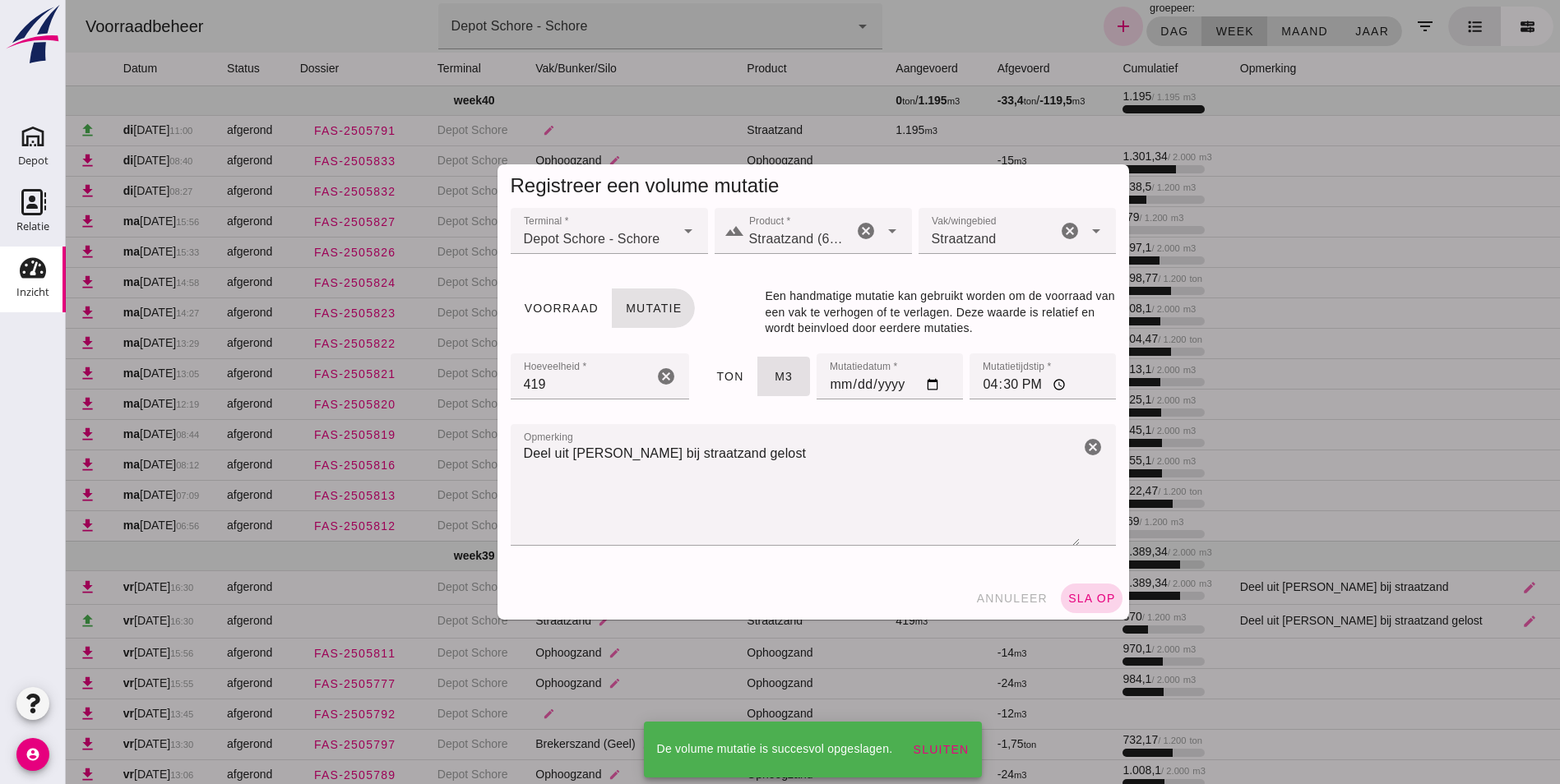
scroll to position [247, 0]
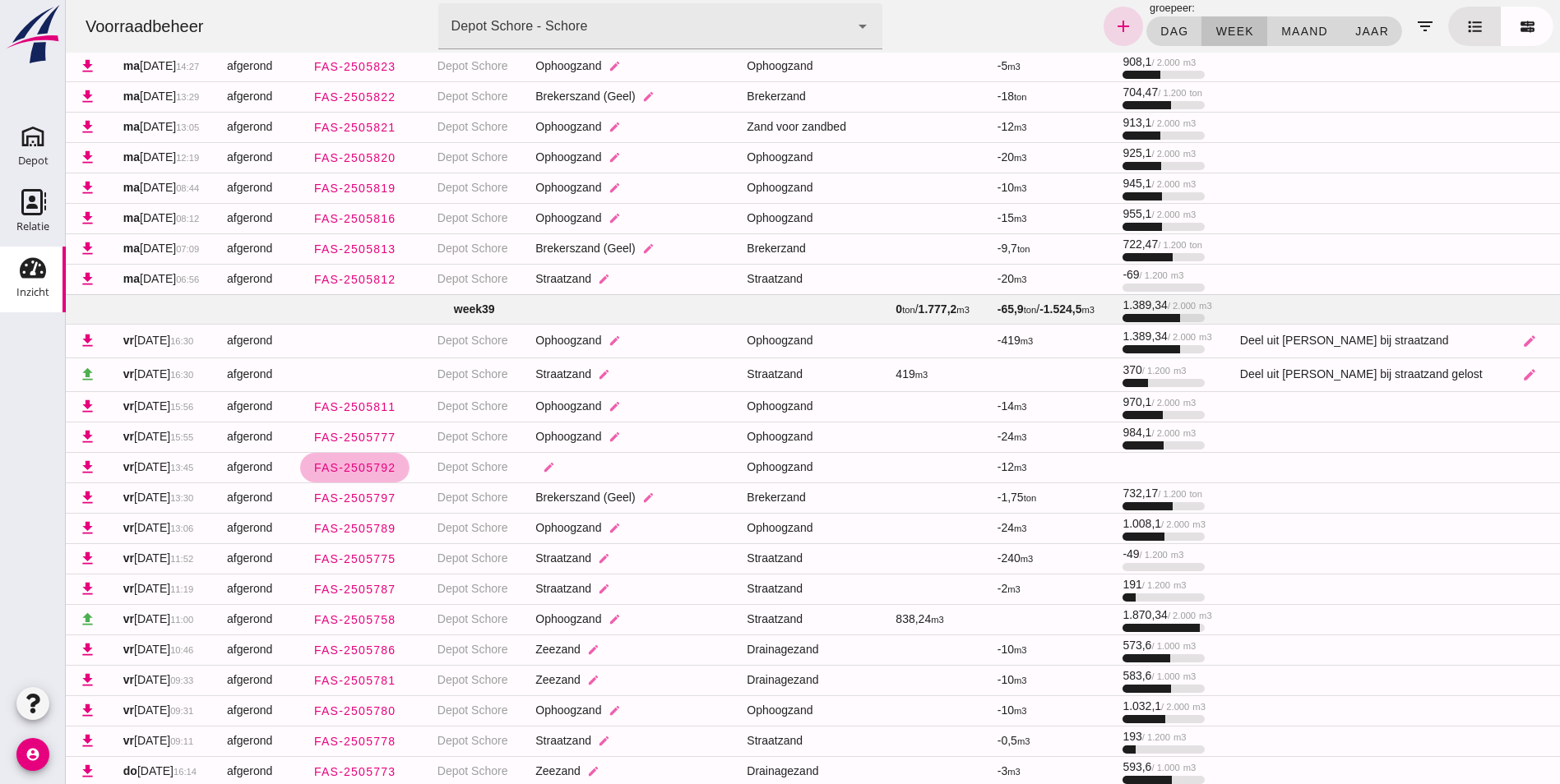
click at [389, 474] on span "FAS-2505792" at bounding box center [355, 467] width 83 height 13
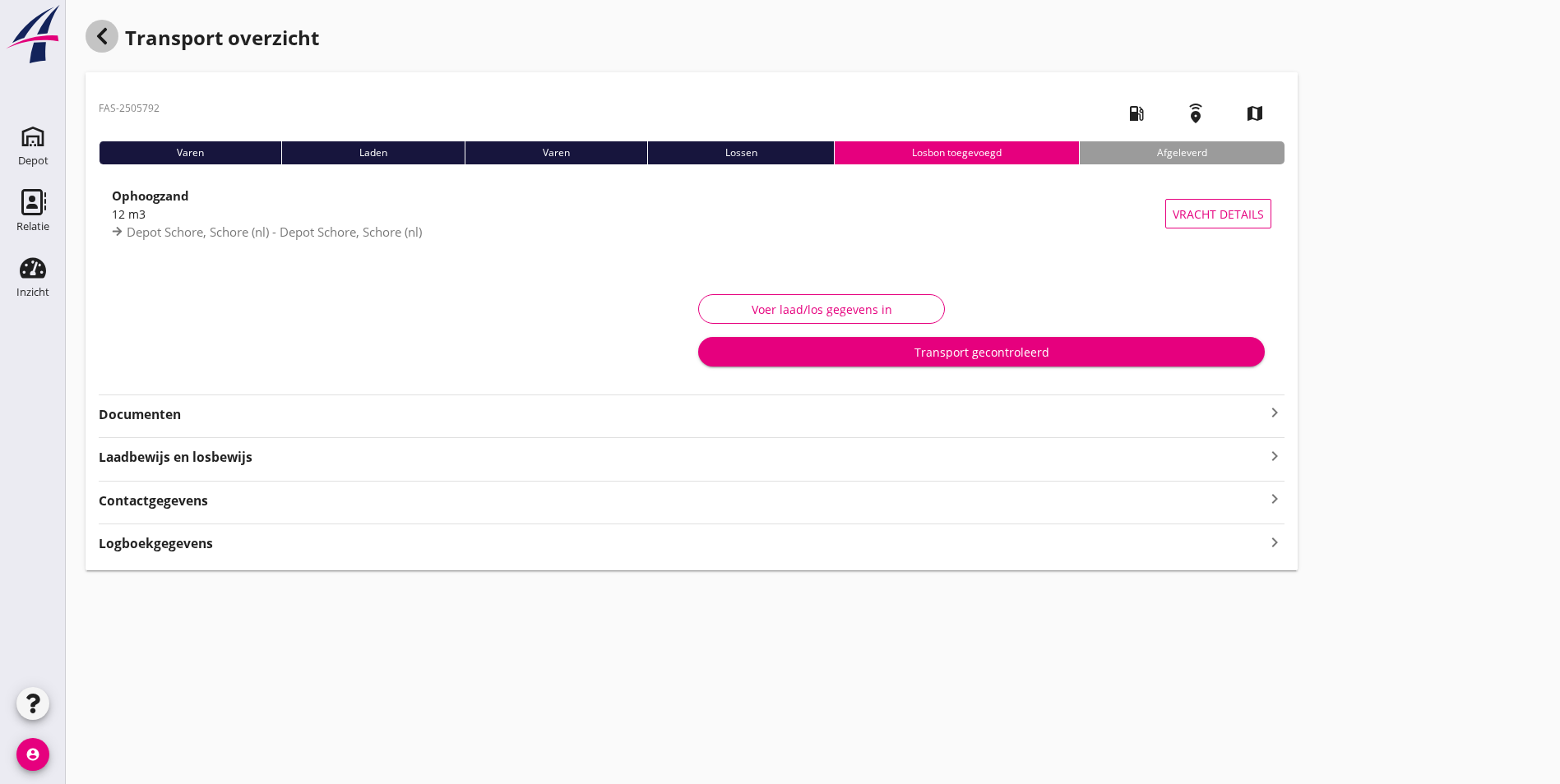
click at [95, 37] on icon "button" at bounding box center [102, 36] width 20 height 20
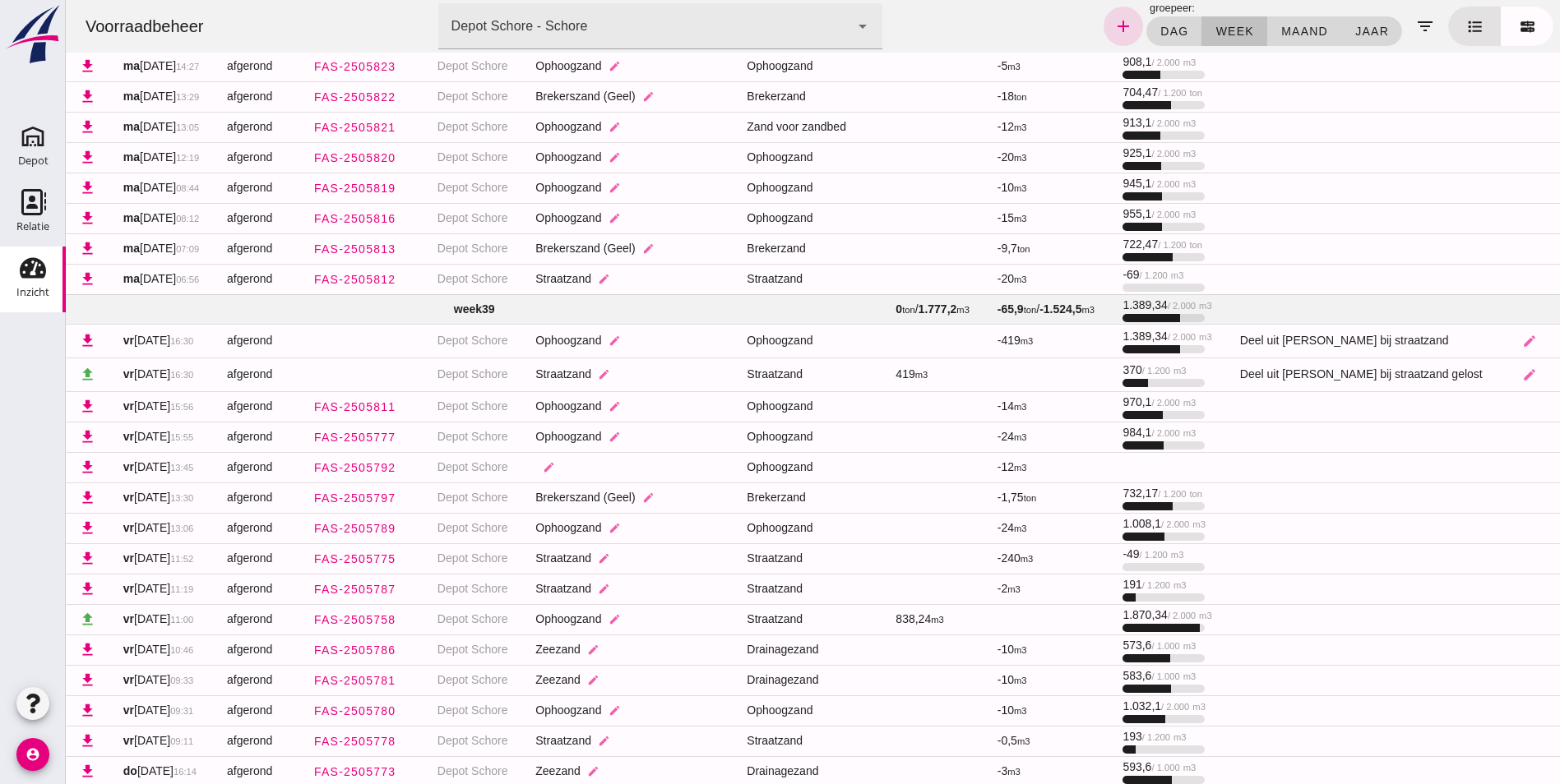
click at [36, 275] on use at bounding box center [33, 268] width 26 height 20
click at [38, 130] on use at bounding box center [33, 136] width 26 height 26
click at [46, 143] on icon "Depot" at bounding box center [33, 136] width 26 height 26
